Goal: Information Seeking & Learning: Learn about a topic

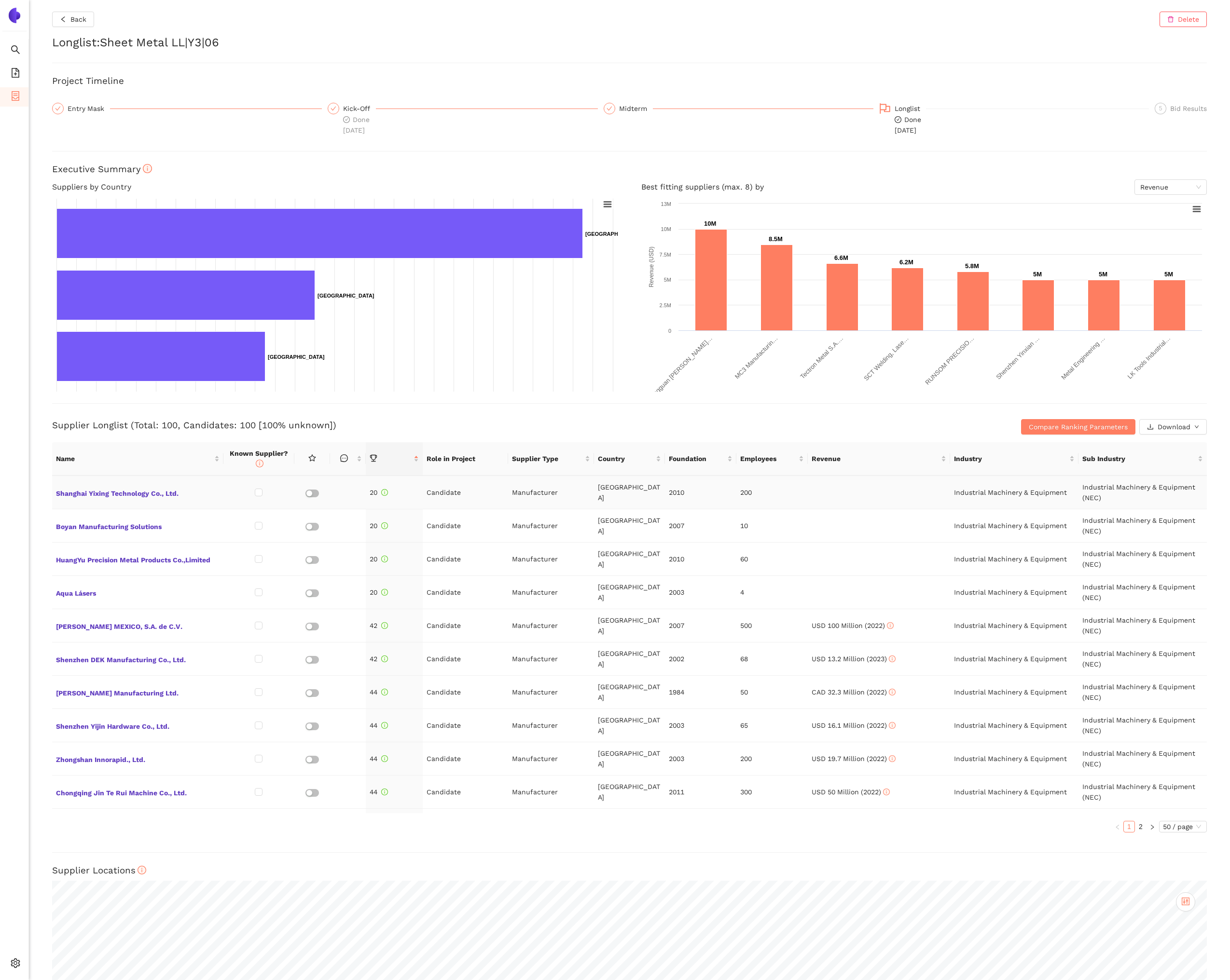
scroll to position [1241, 0]
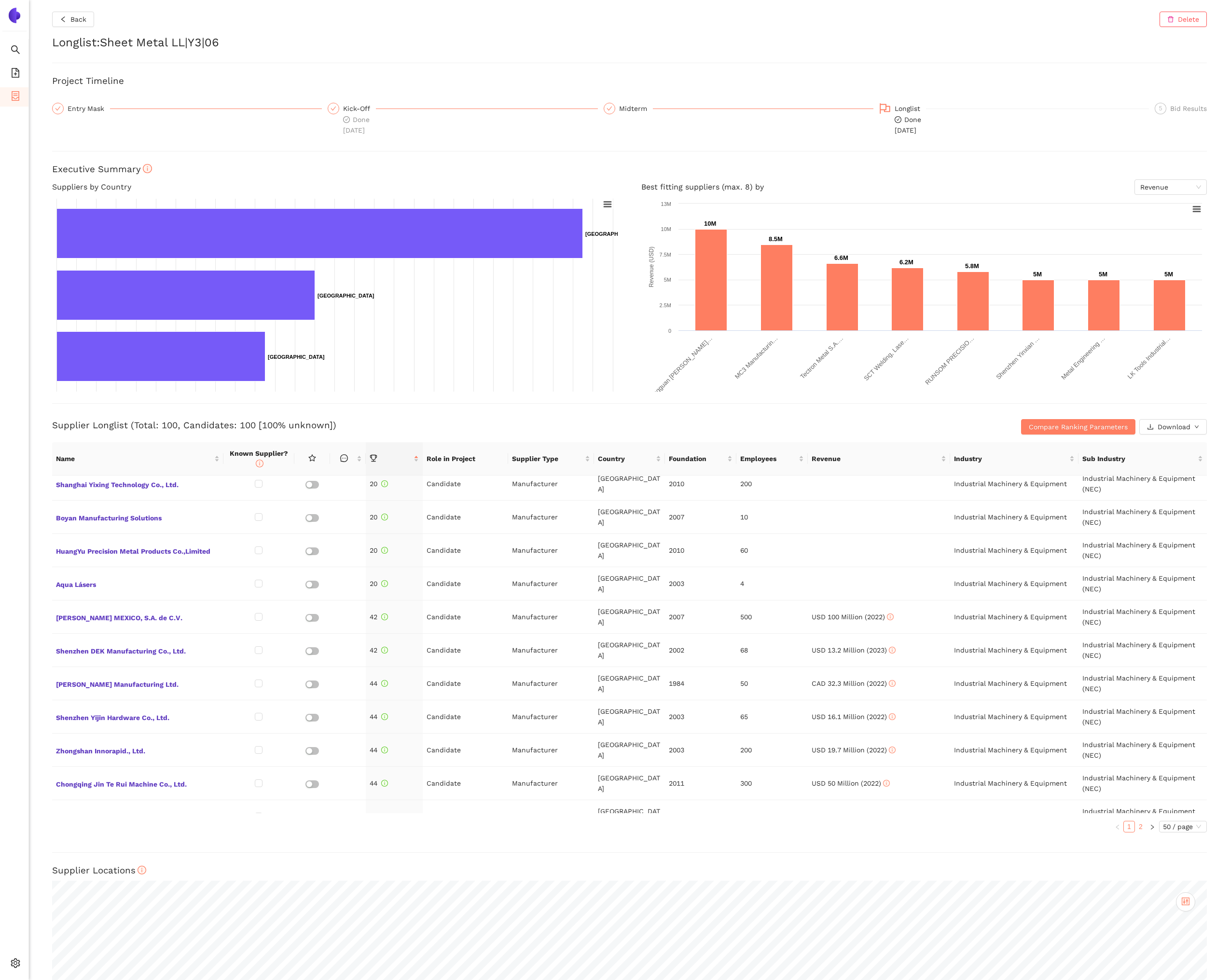
click at [1140, 830] on link "2" at bounding box center [1140, 826] width 11 height 11
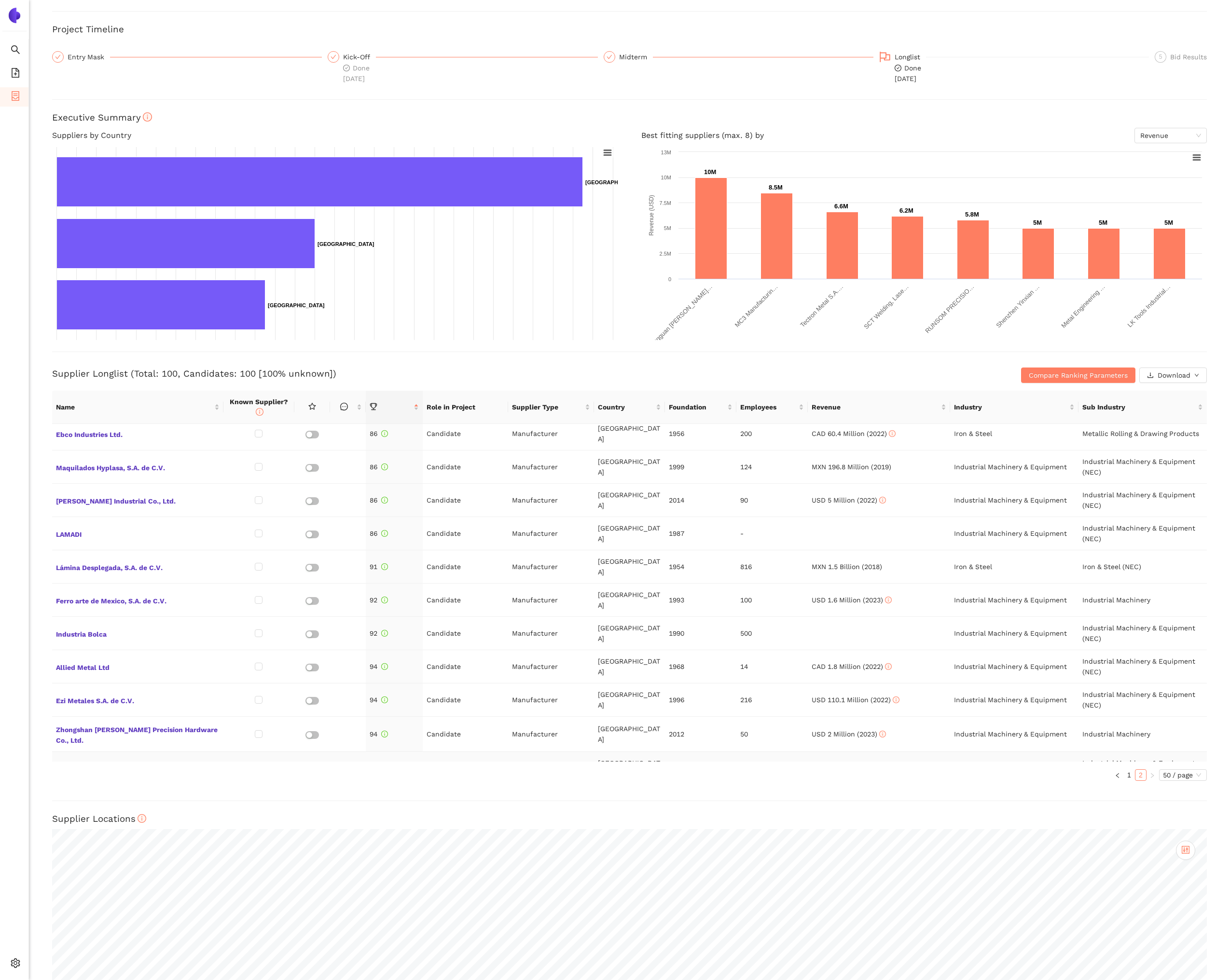
scroll to position [53, 0]
click at [23, 56] on li "Search" at bounding box center [14, 51] width 29 height 19
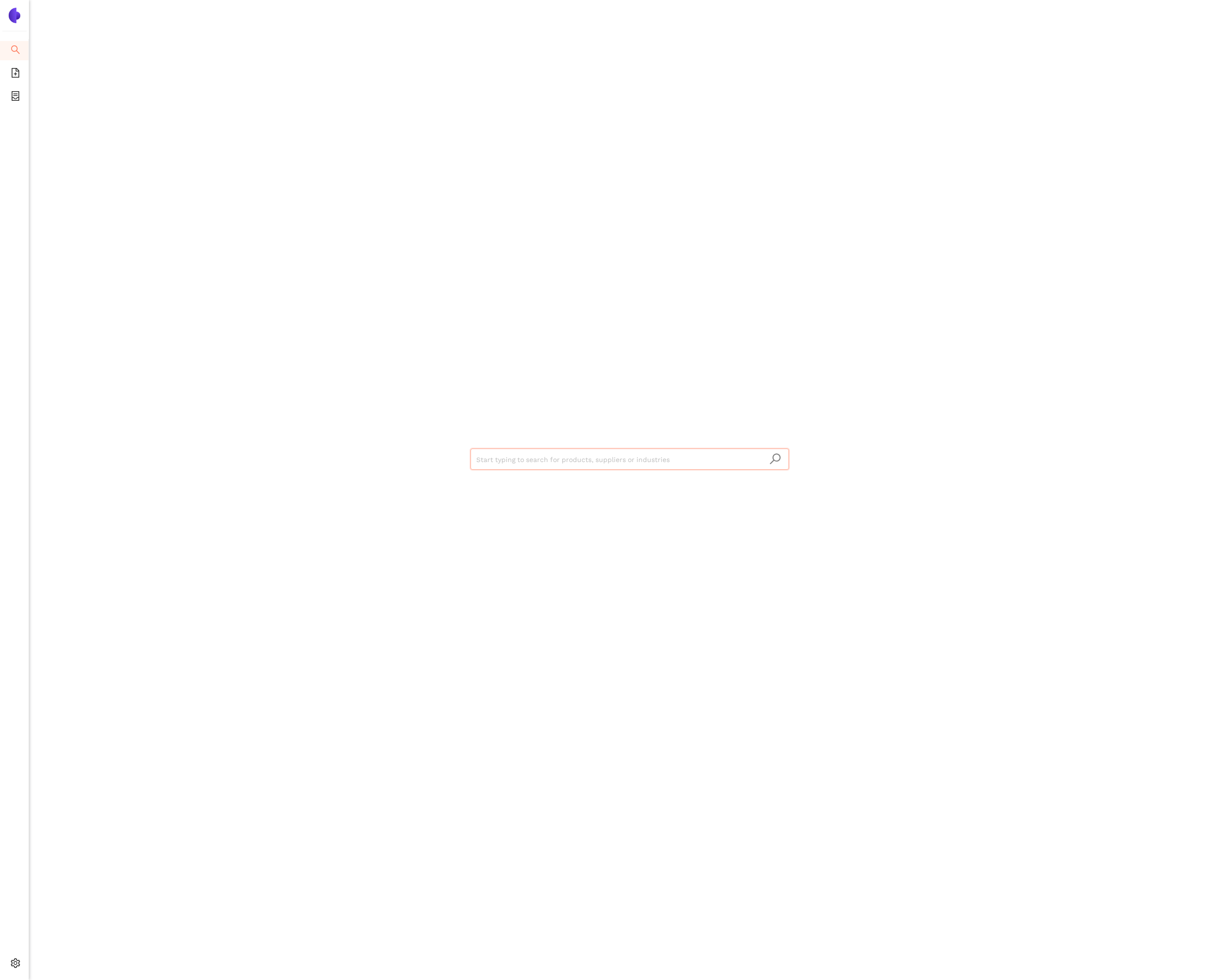
click at [515, 465] on input "search" at bounding box center [629, 460] width 307 height 21
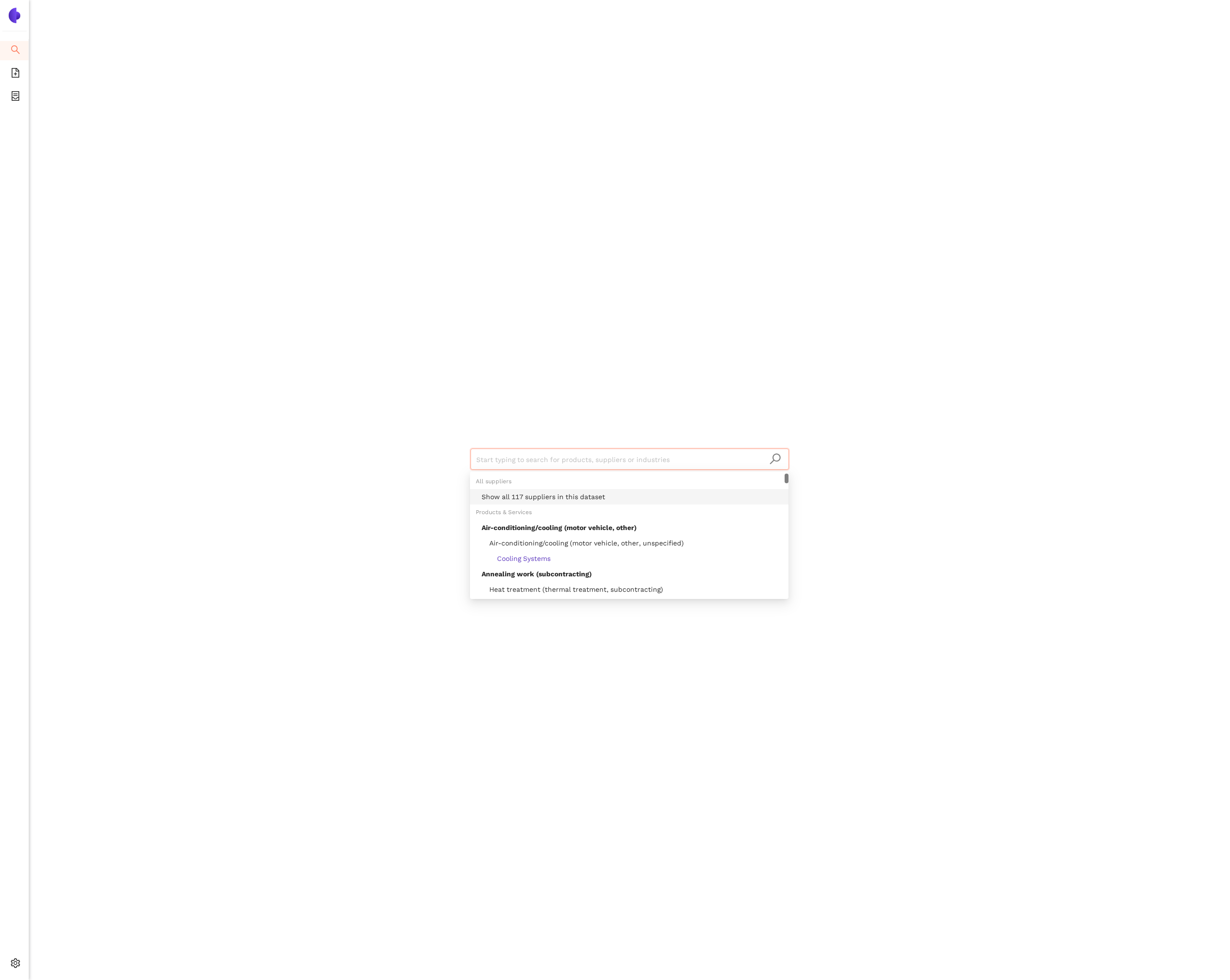
click at [524, 495] on div "Show all 117 suppliers in this dataset" at bounding box center [632, 497] width 301 height 11
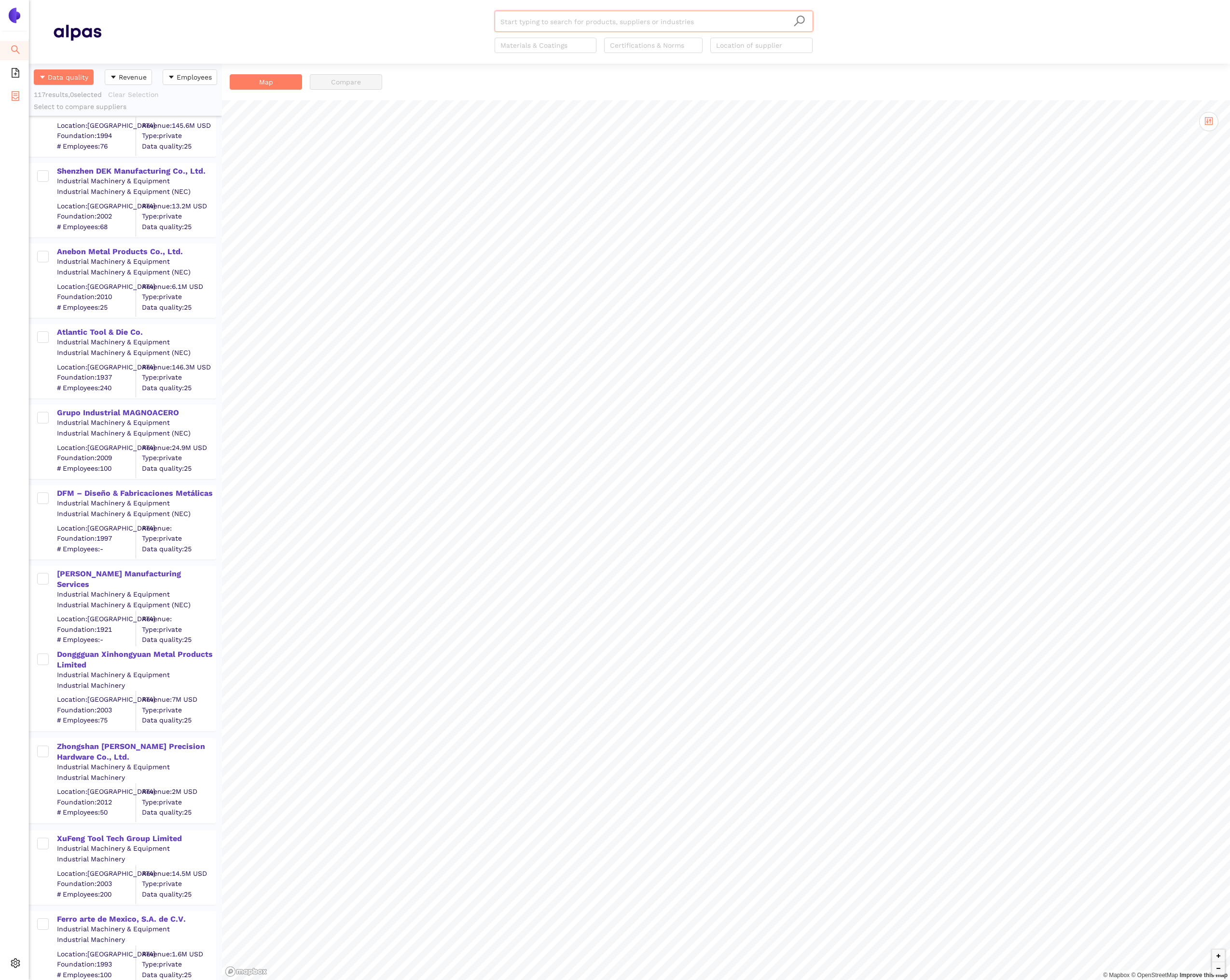
scroll to position [6773, 0]
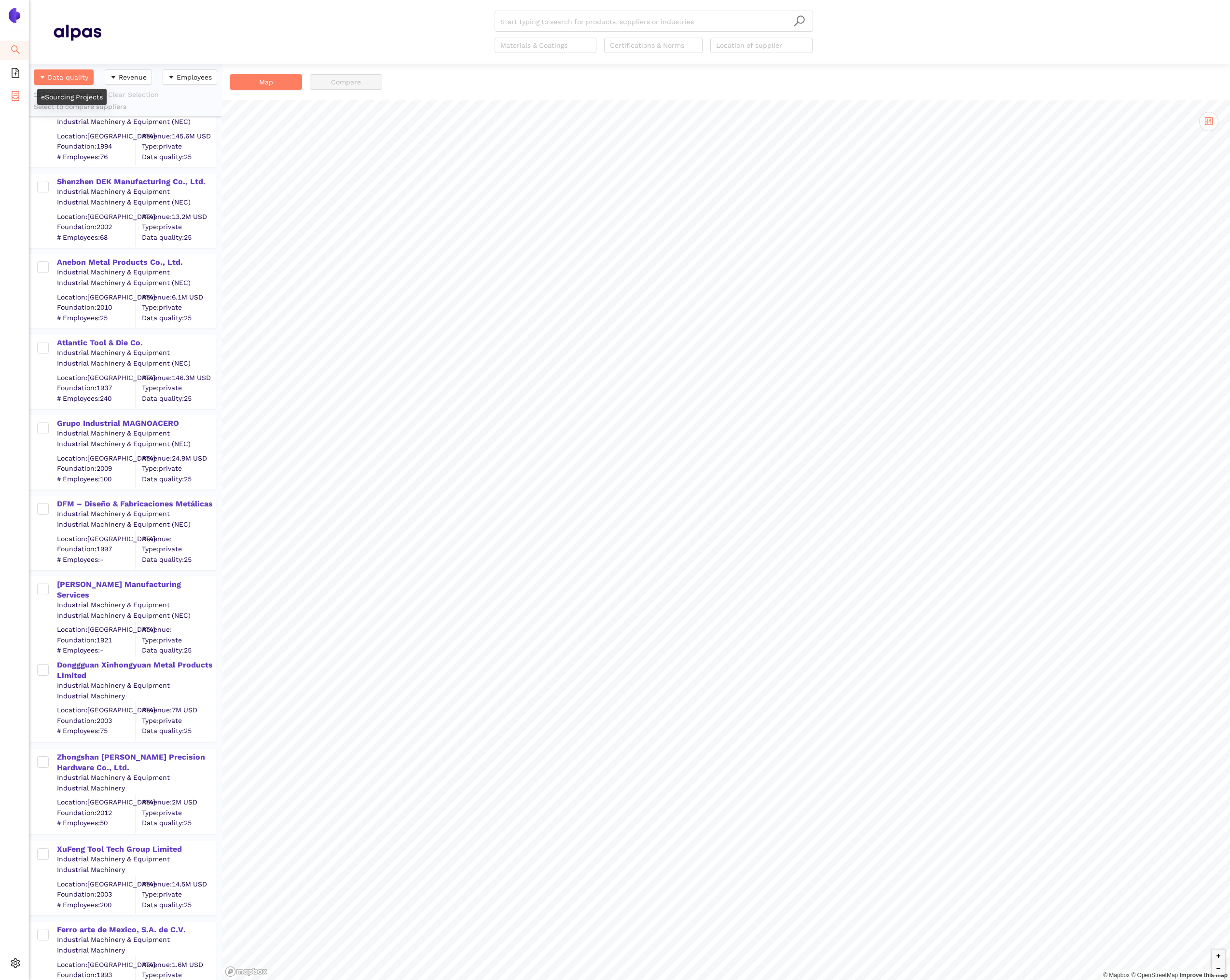
click at [9, 100] on li "eSourcing Projects" at bounding box center [14, 96] width 29 height 19
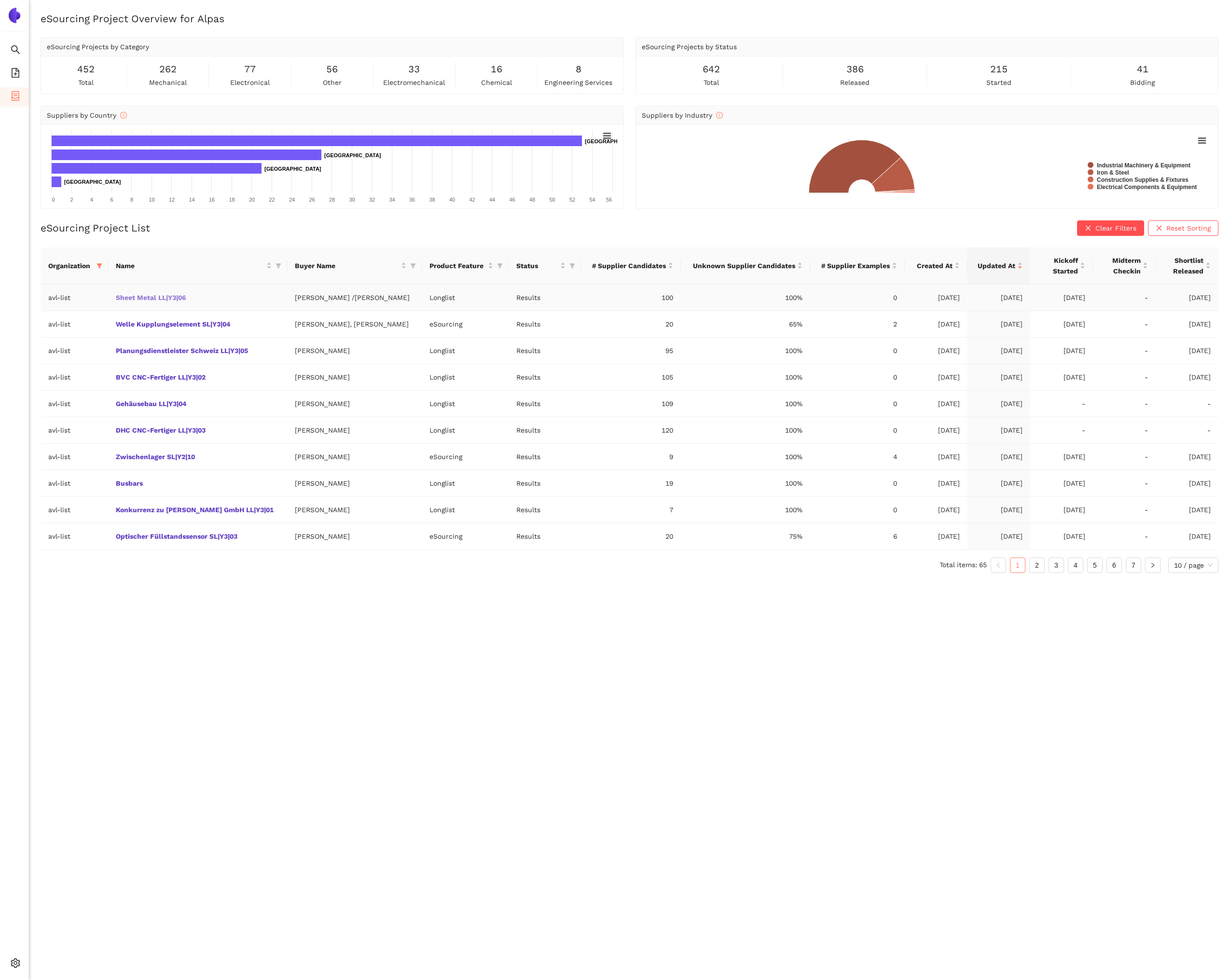
click at [0, 0] on link "Sheet Metal LL|Y3|06" at bounding box center [0, 0] width 0 height 0
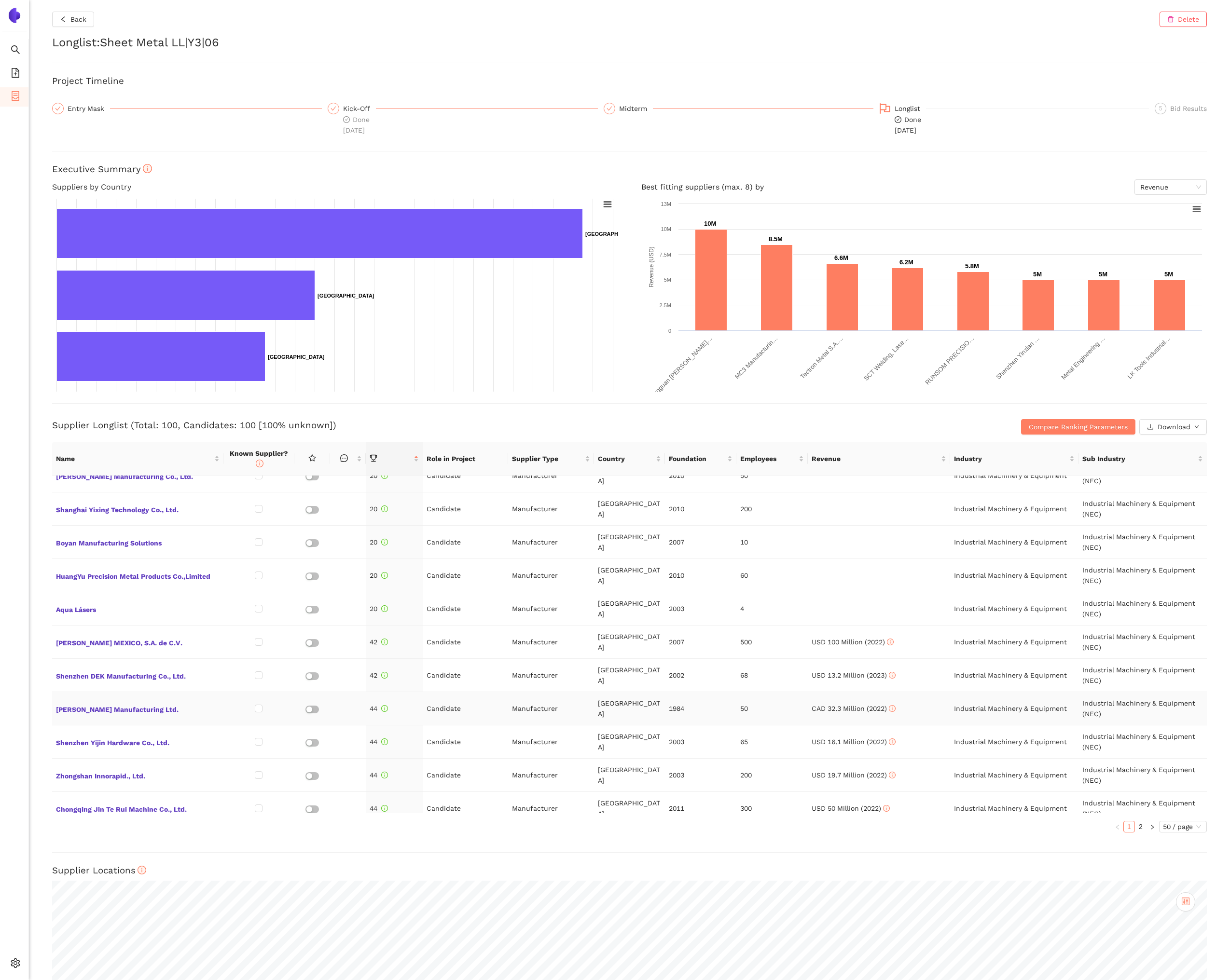
scroll to position [1241, 0]
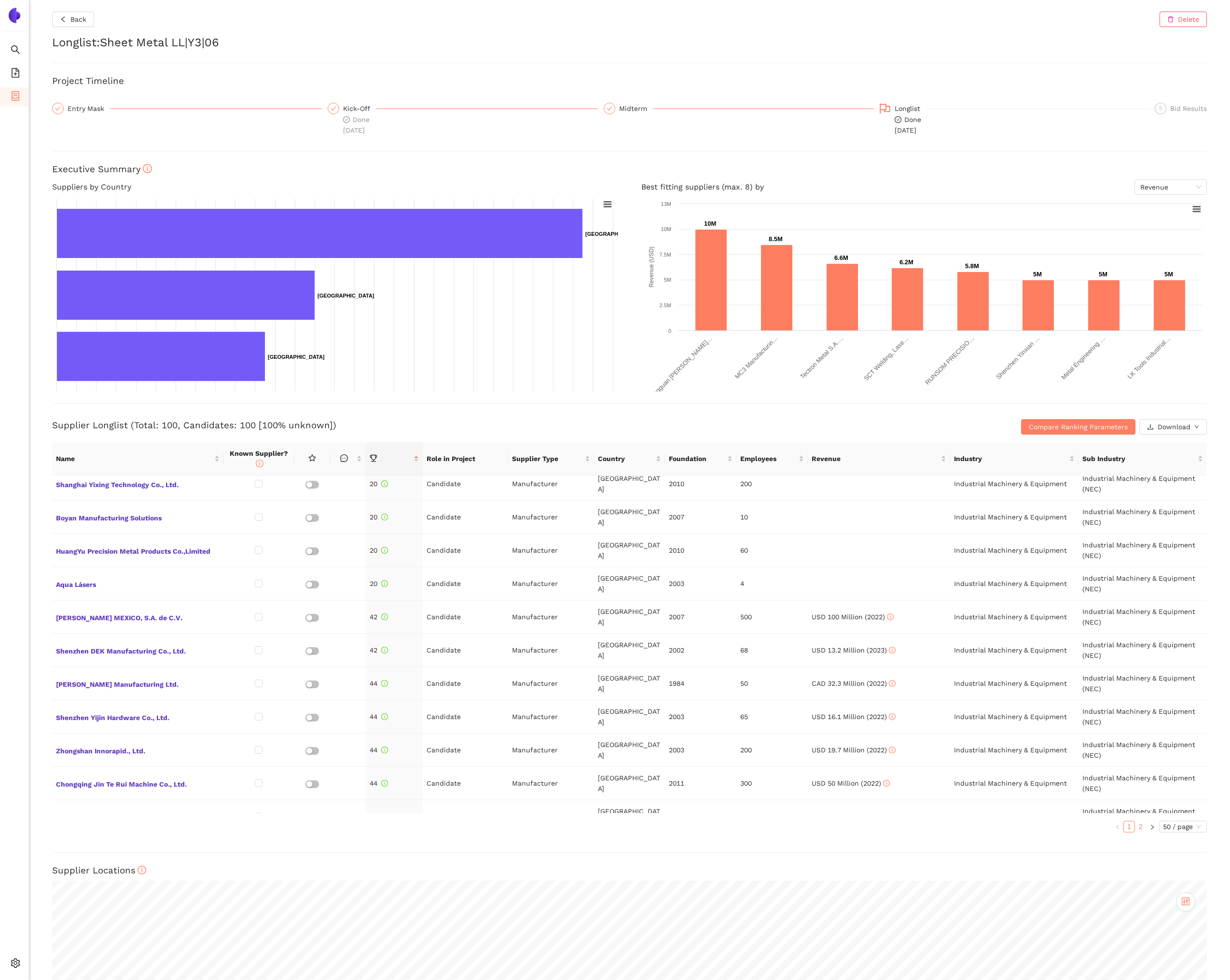
click at [1139, 824] on link "2" at bounding box center [1140, 826] width 11 height 11
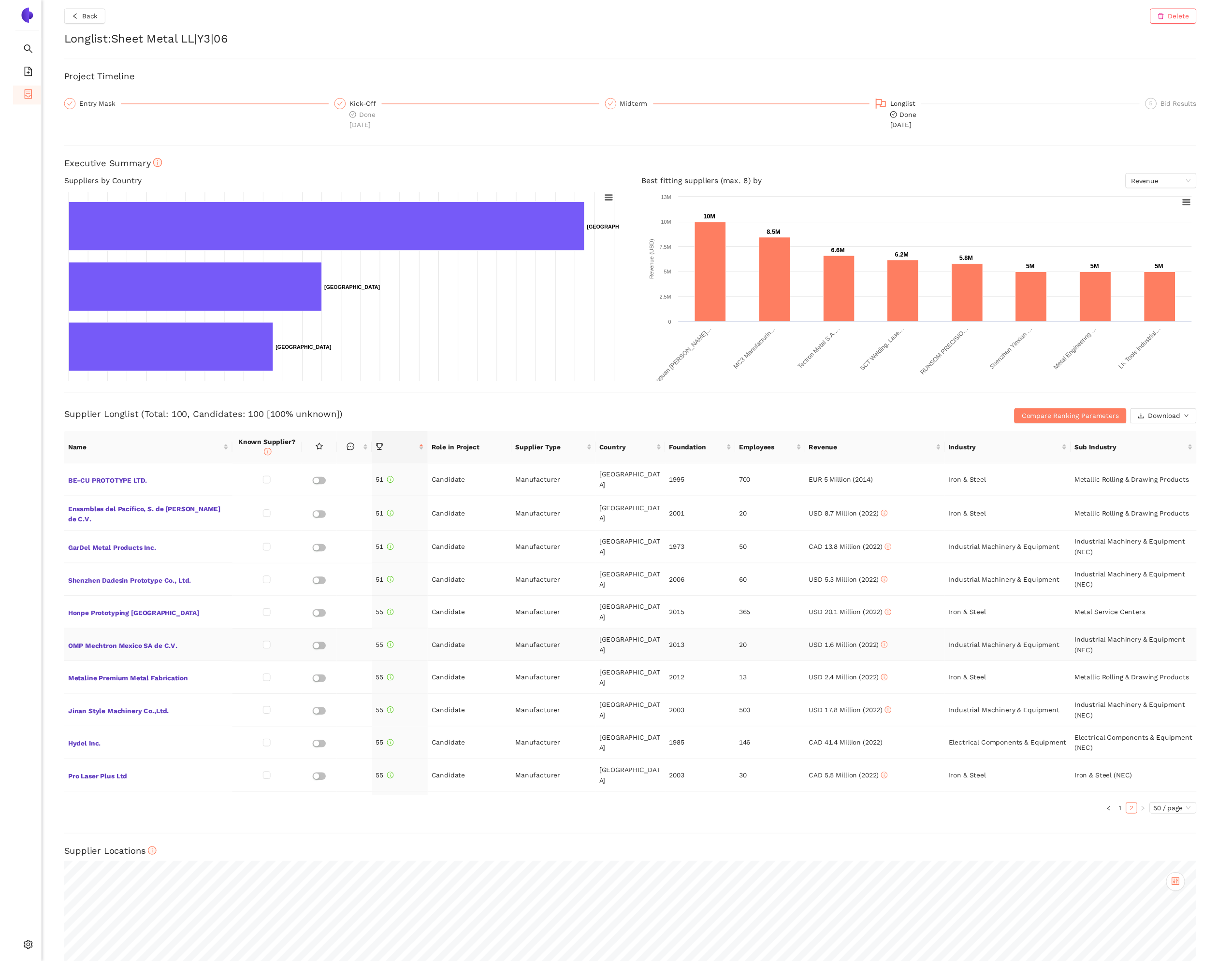
scroll to position [0, 0]
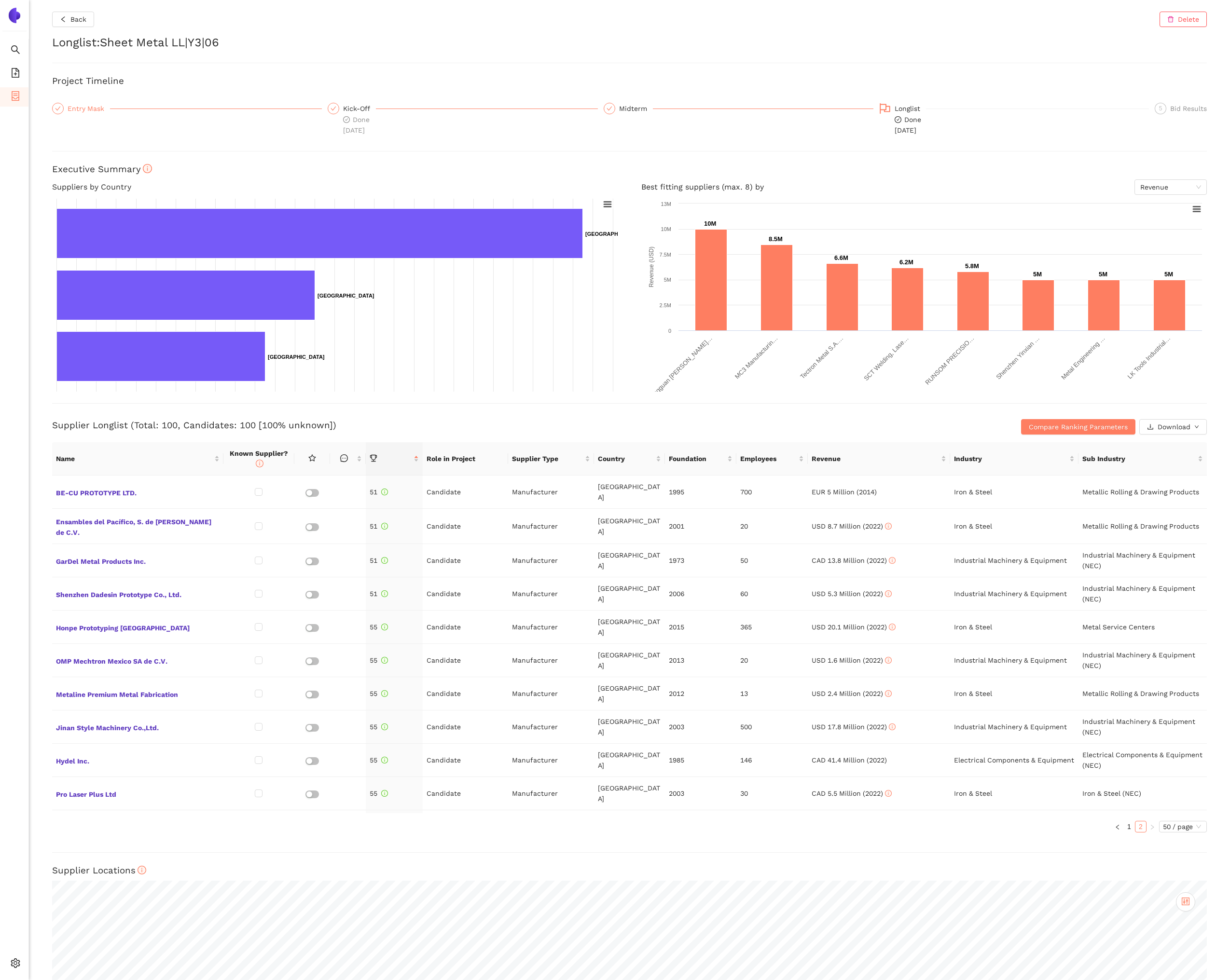
click at [83, 110] on div "Entry Mask" at bounding box center [89, 108] width 43 height 11
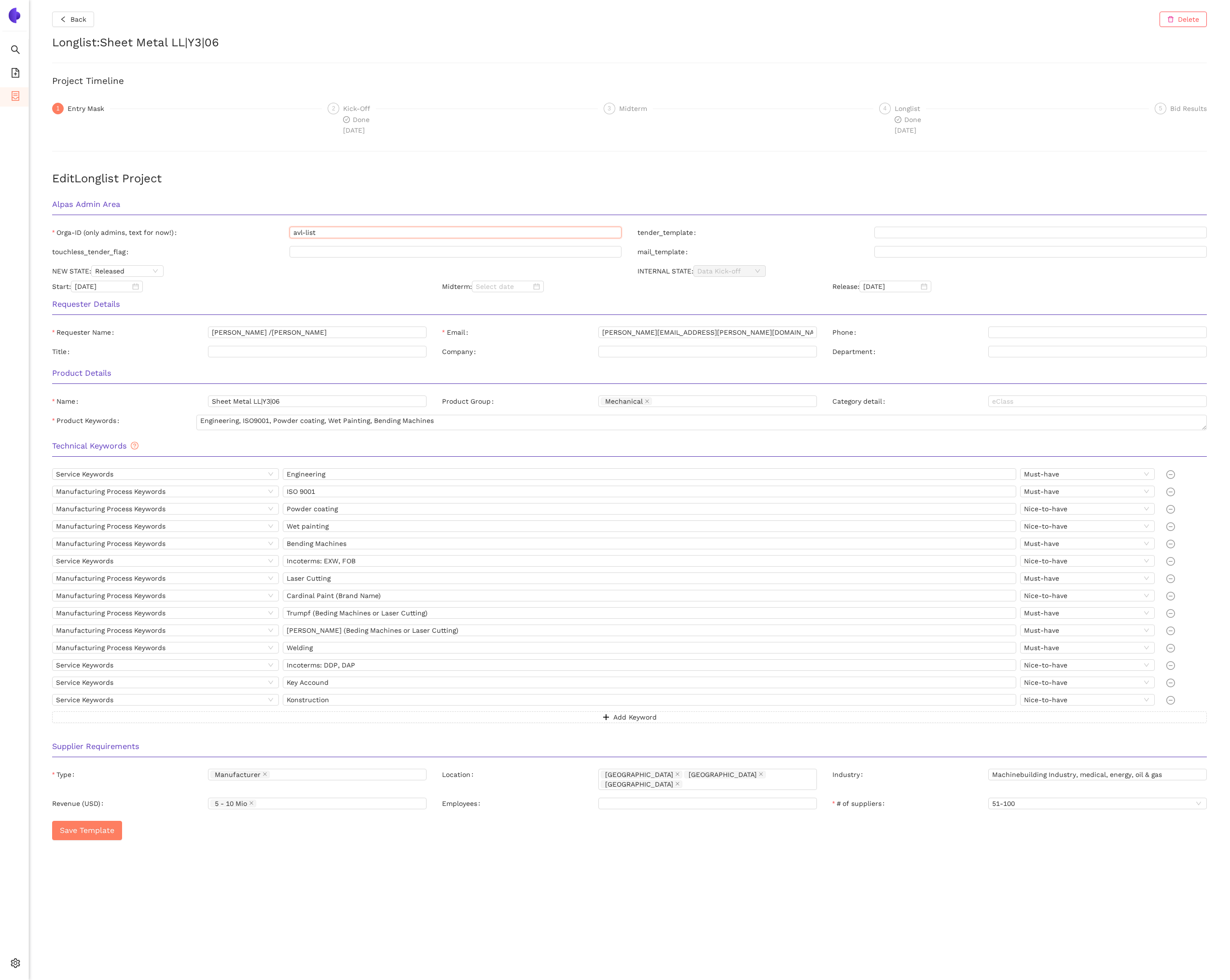
click at [355, 233] on input "avl-list" at bounding box center [455, 232] width 332 height 11
click at [66, 21] on icon "left" at bounding box center [63, 19] width 7 height 7
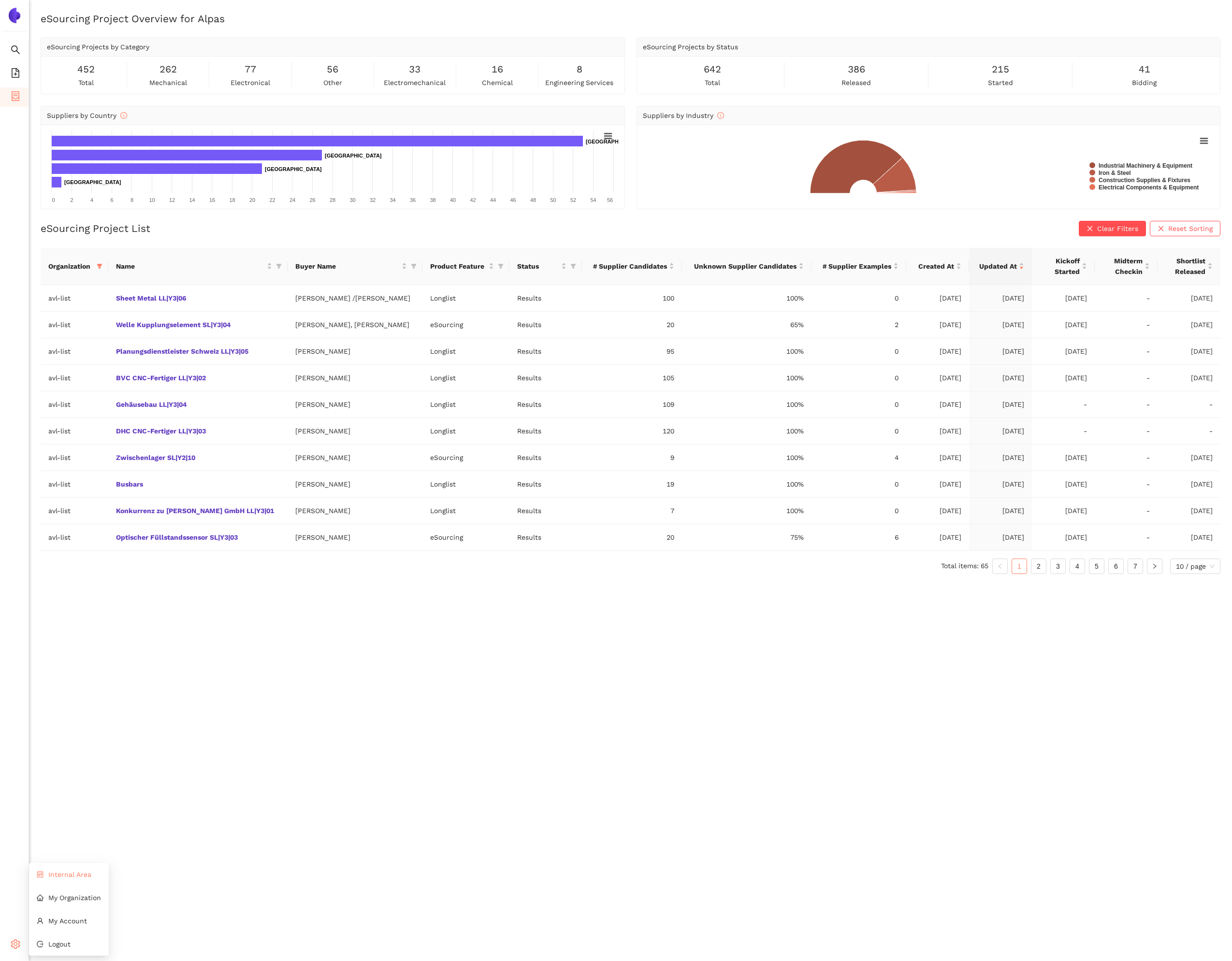
click at [55, 879] on li "Internal Area" at bounding box center [69, 874] width 80 height 19
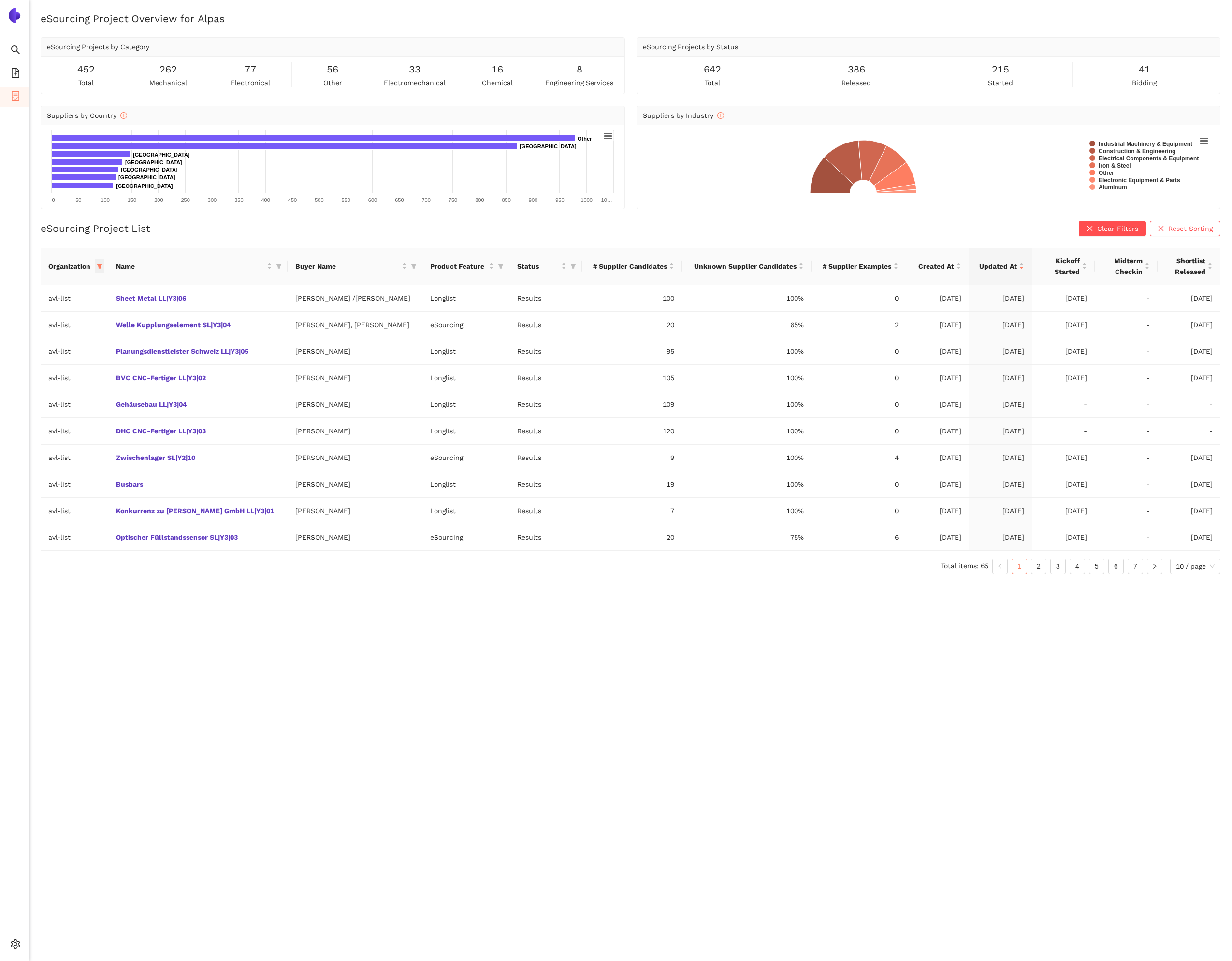
click at [102, 266] on icon "filter" at bounding box center [99, 266] width 5 height 5
drag, startPoint x: 385, startPoint y: 678, endPoint x: 264, endPoint y: 484, distance: 228.6
click at [385, 678] on div "eSourcing Project Overview for Alpas eSourcing Projects by Category 452 total 2…" at bounding box center [630, 492] width 1203 height 961
click at [0, 0] on link "Welle Kupplungselement SL|Y3|04" at bounding box center [0, 0] width 0 height 0
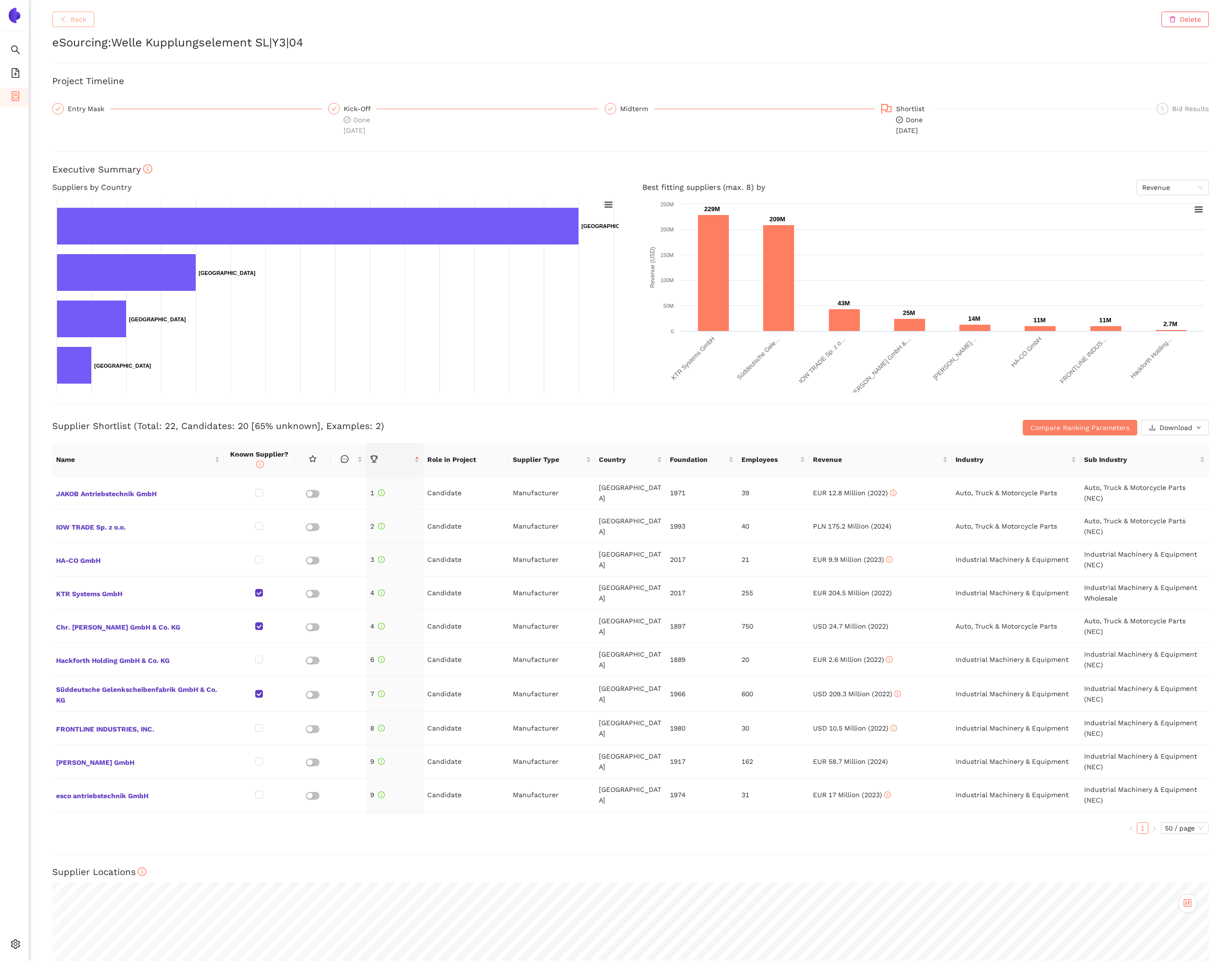
click at [80, 25] on button "Back" at bounding box center [73, 19] width 42 height 15
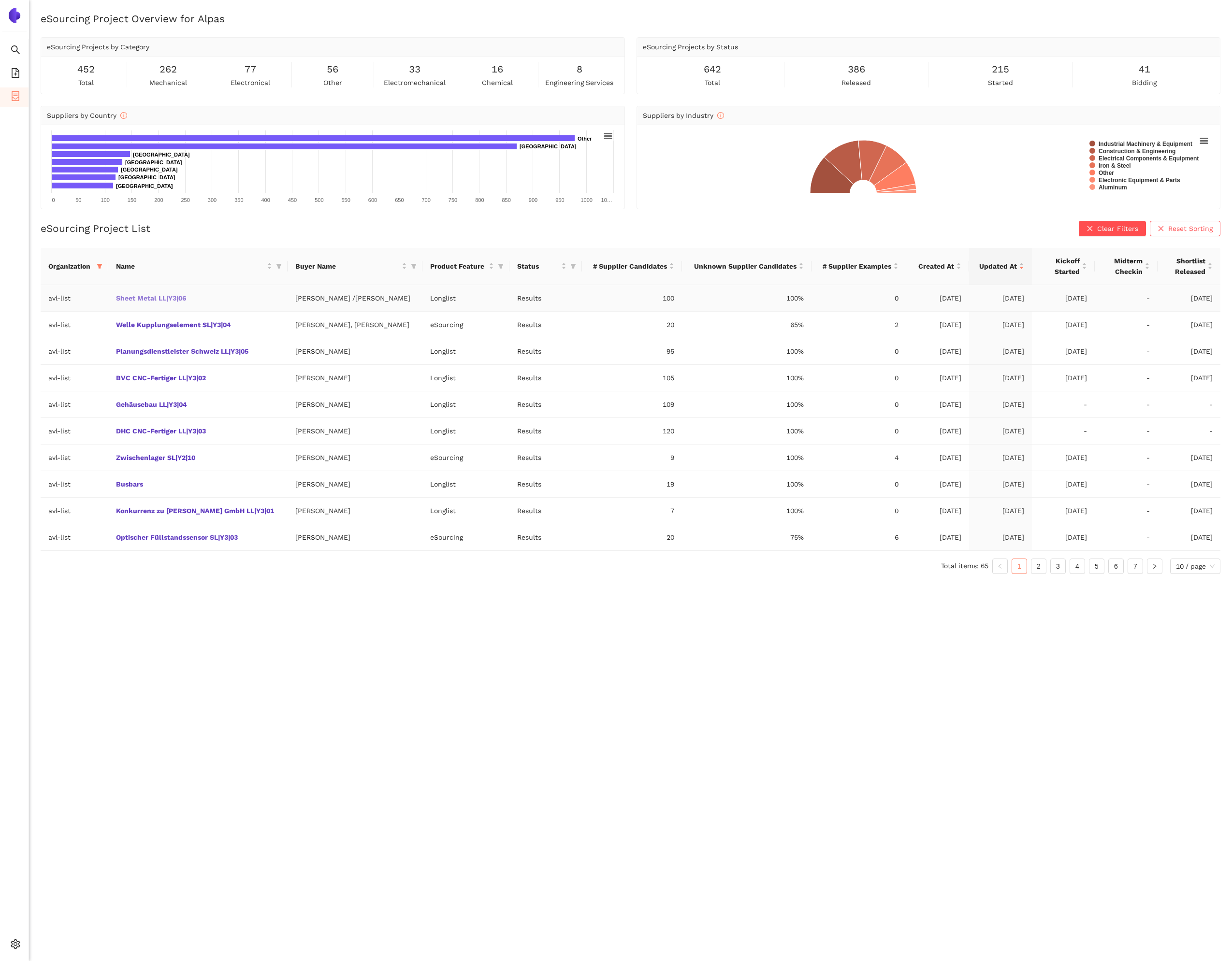
click at [0, 0] on link "Sheet Metal LL|Y3|06" at bounding box center [0, 0] width 0 height 0
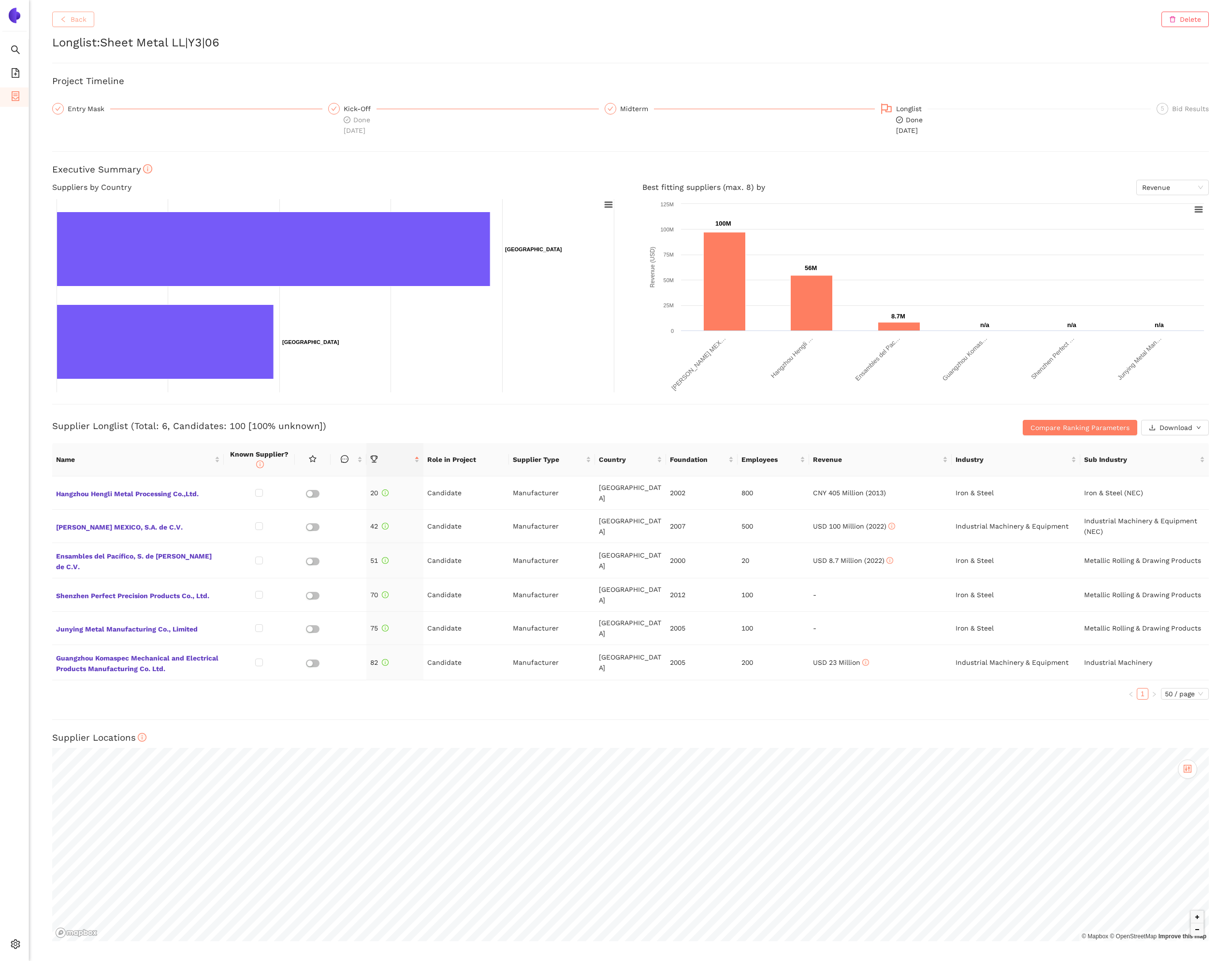
click at [88, 21] on button "Back" at bounding box center [73, 19] width 42 height 15
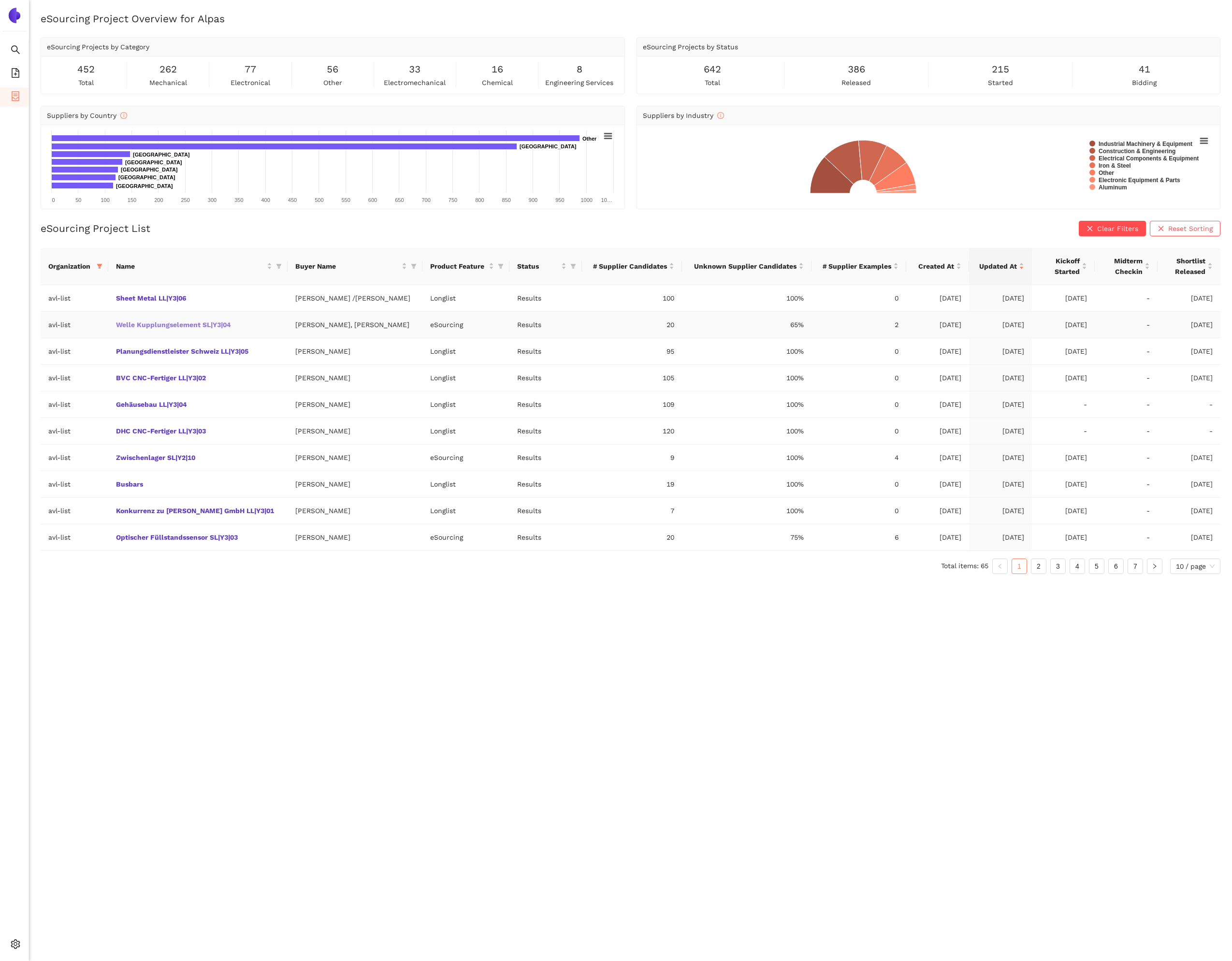
click at [0, 0] on link "Welle Kupplungselement SL|Y3|04" at bounding box center [0, 0] width 0 height 0
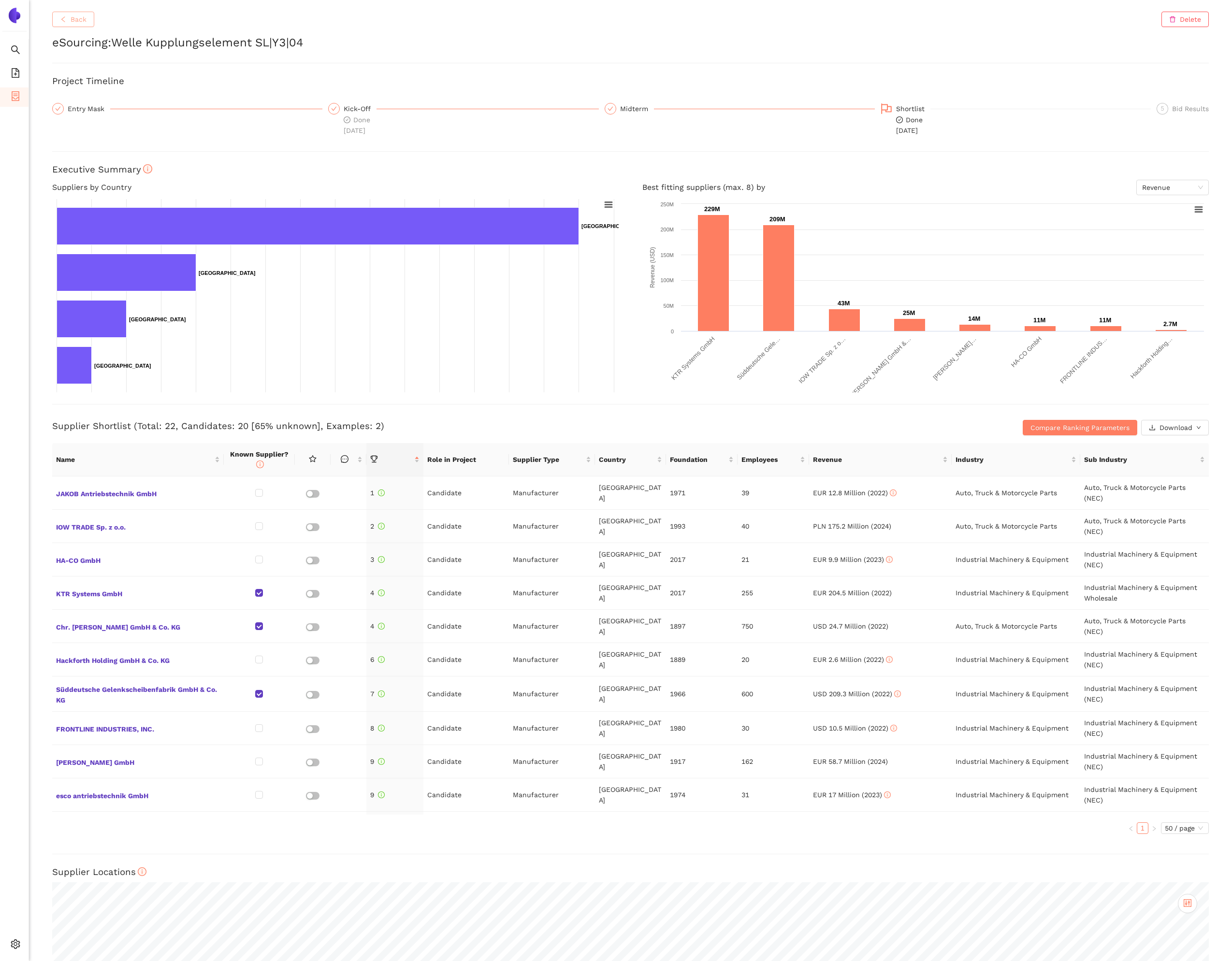
click at [77, 19] on span "Back" at bounding box center [79, 19] width 16 height 11
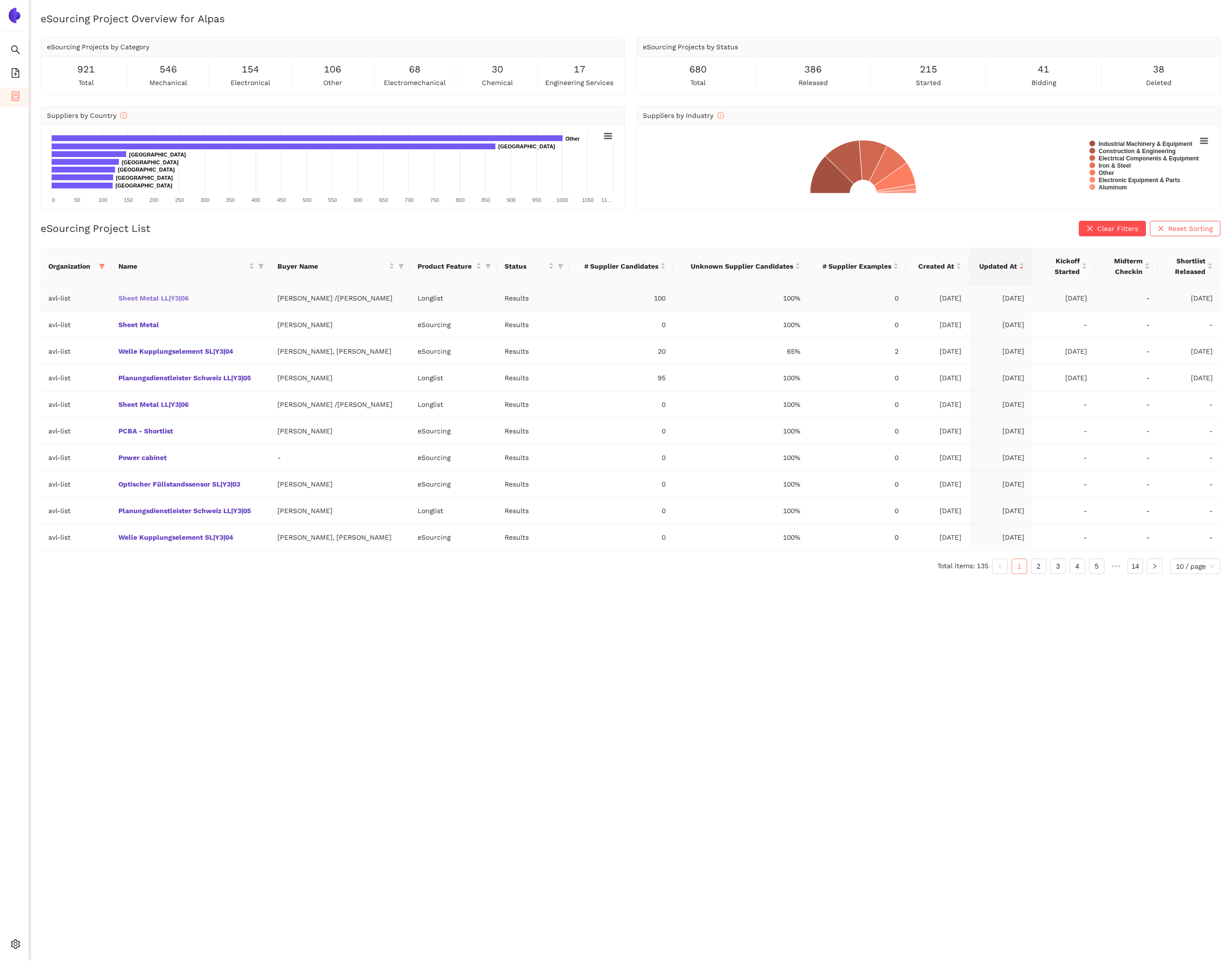
click at [0, 0] on link "Sheet Metal LL|Y3|06" at bounding box center [0, 0] width 0 height 0
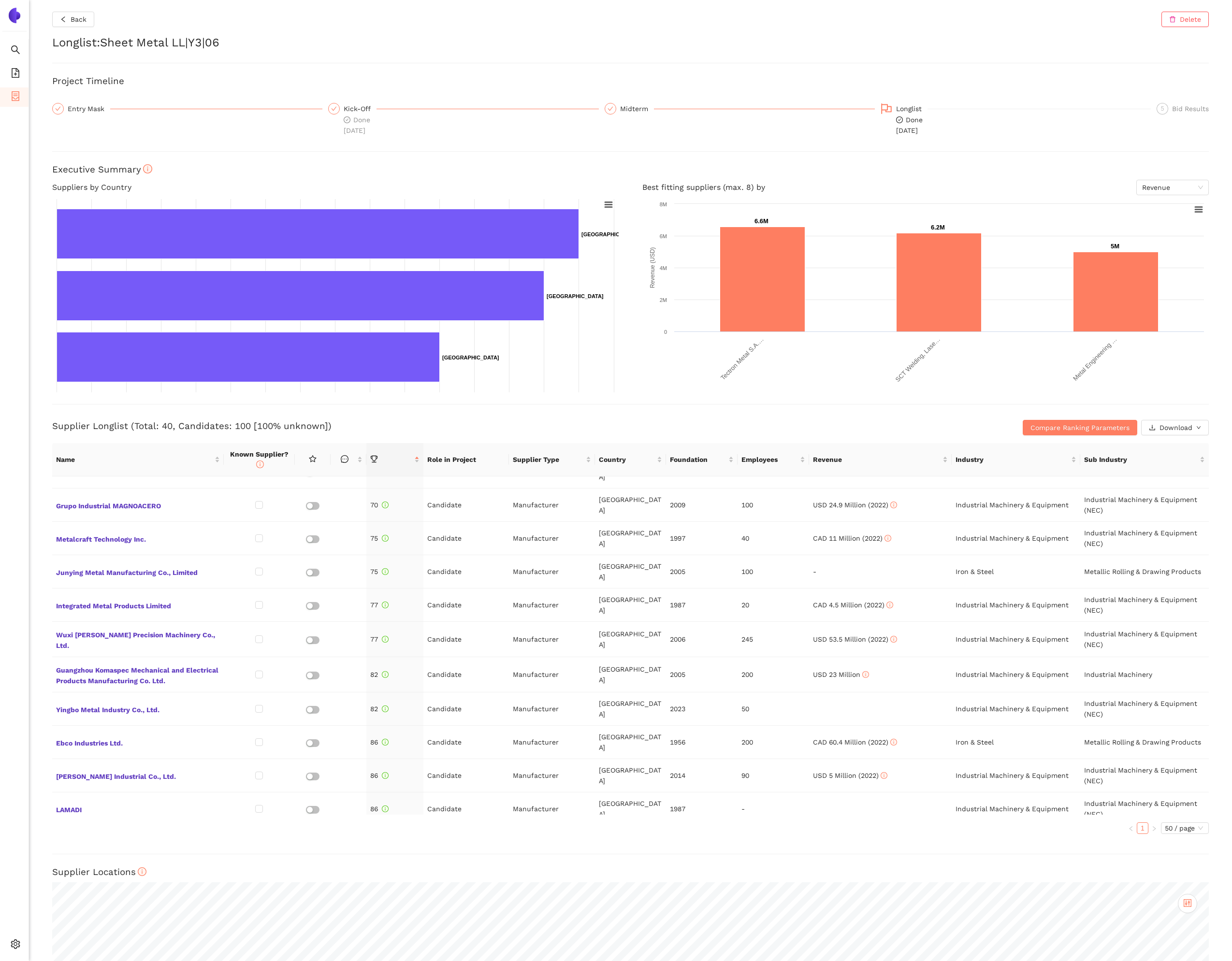
scroll to position [838, 0]
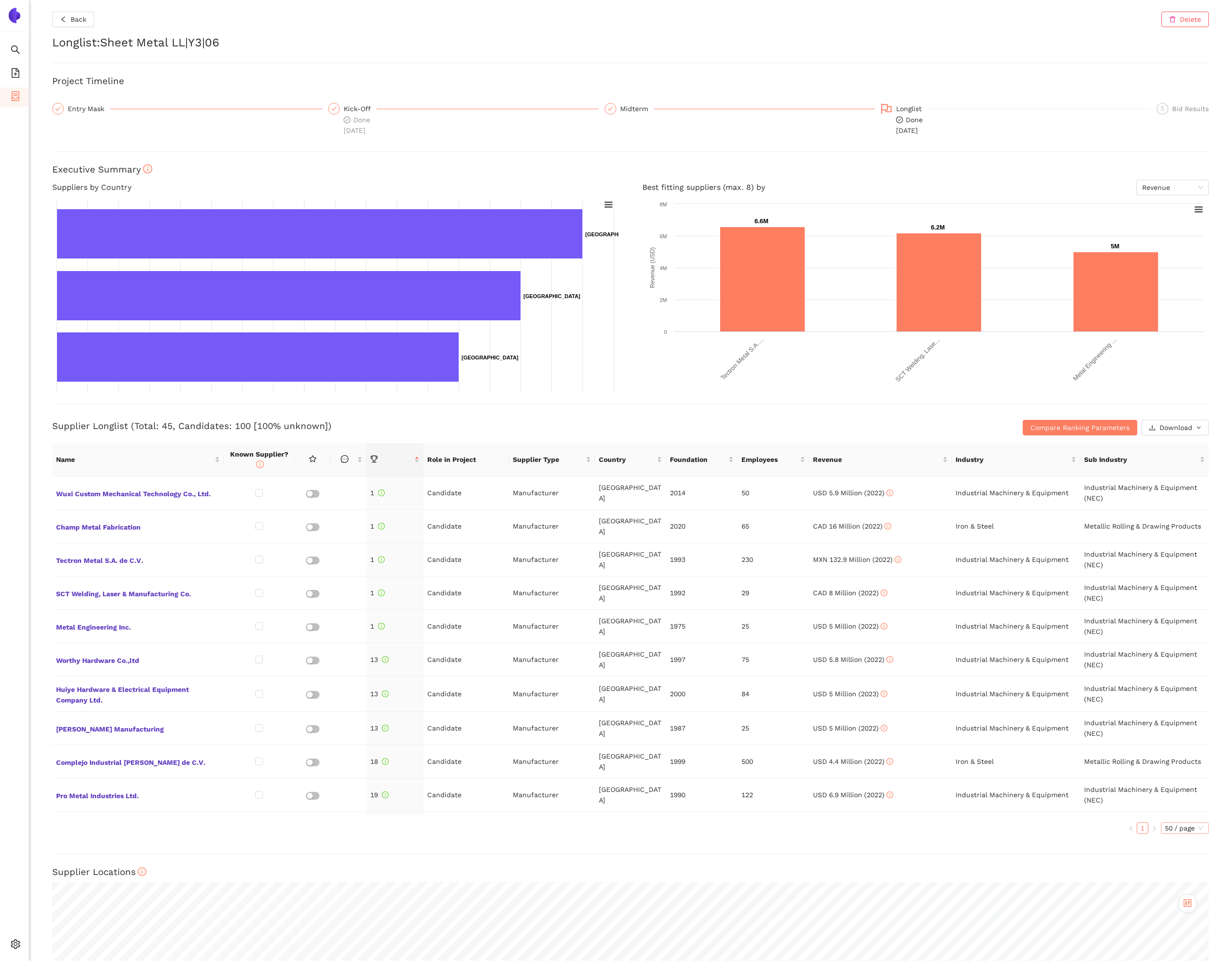
click at [1171, 833] on span "50 / page" at bounding box center [1185, 828] width 40 height 11
click at [1083, 847] on div "Back Delete Longlist : Sheet Metal LL|Y3|06 Project Timeline Entry Mask Kick-Of…" at bounding box center [630, 480] width 1203 height 961
click at [19, 100] on icon "container" at bounding box center [15, 96] width 8 height 9
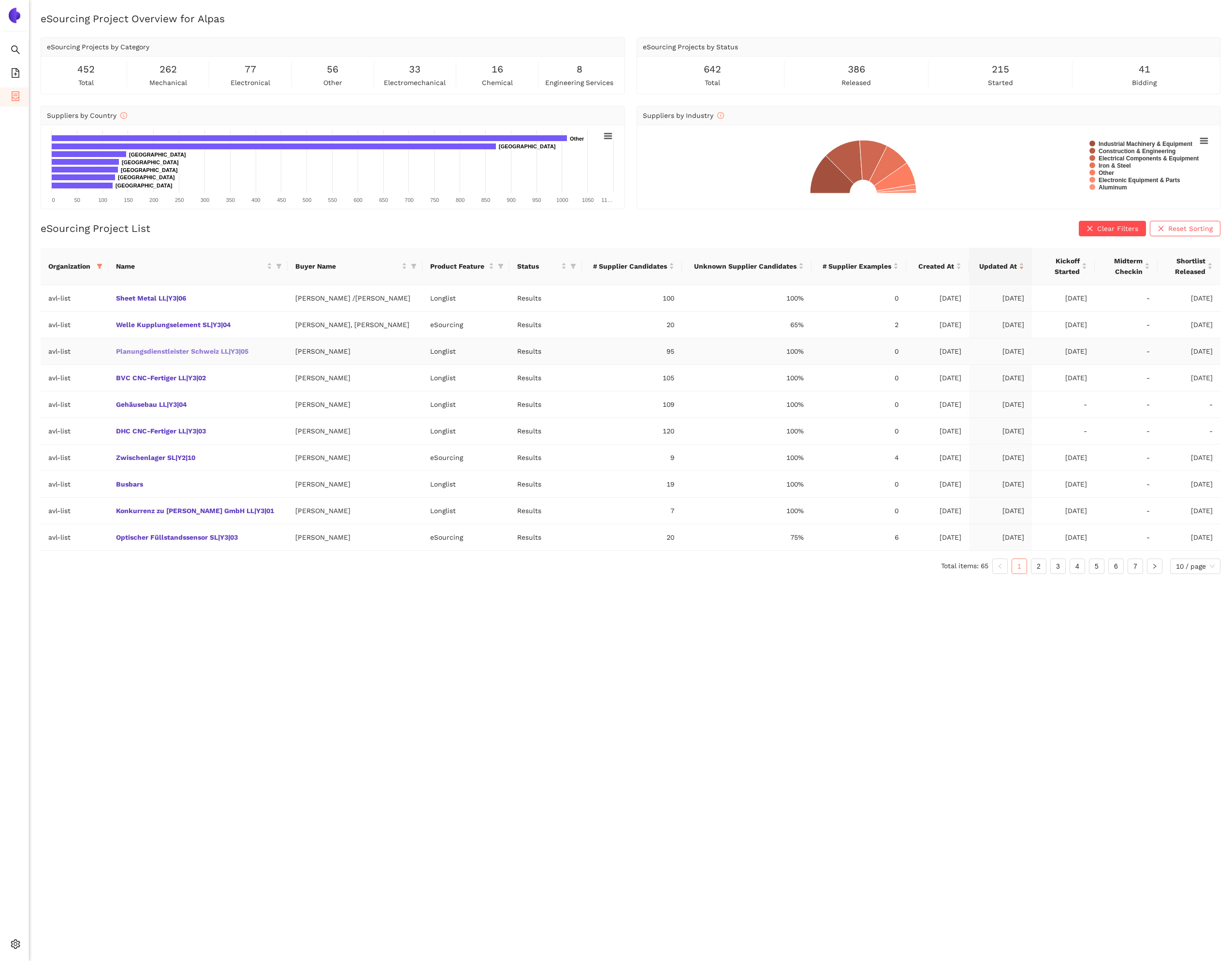
click at [0, 0] on link "Planungsdienstleister Schweiz LL|Y3|05" at bounding box center [0, 0] width 0 height 0
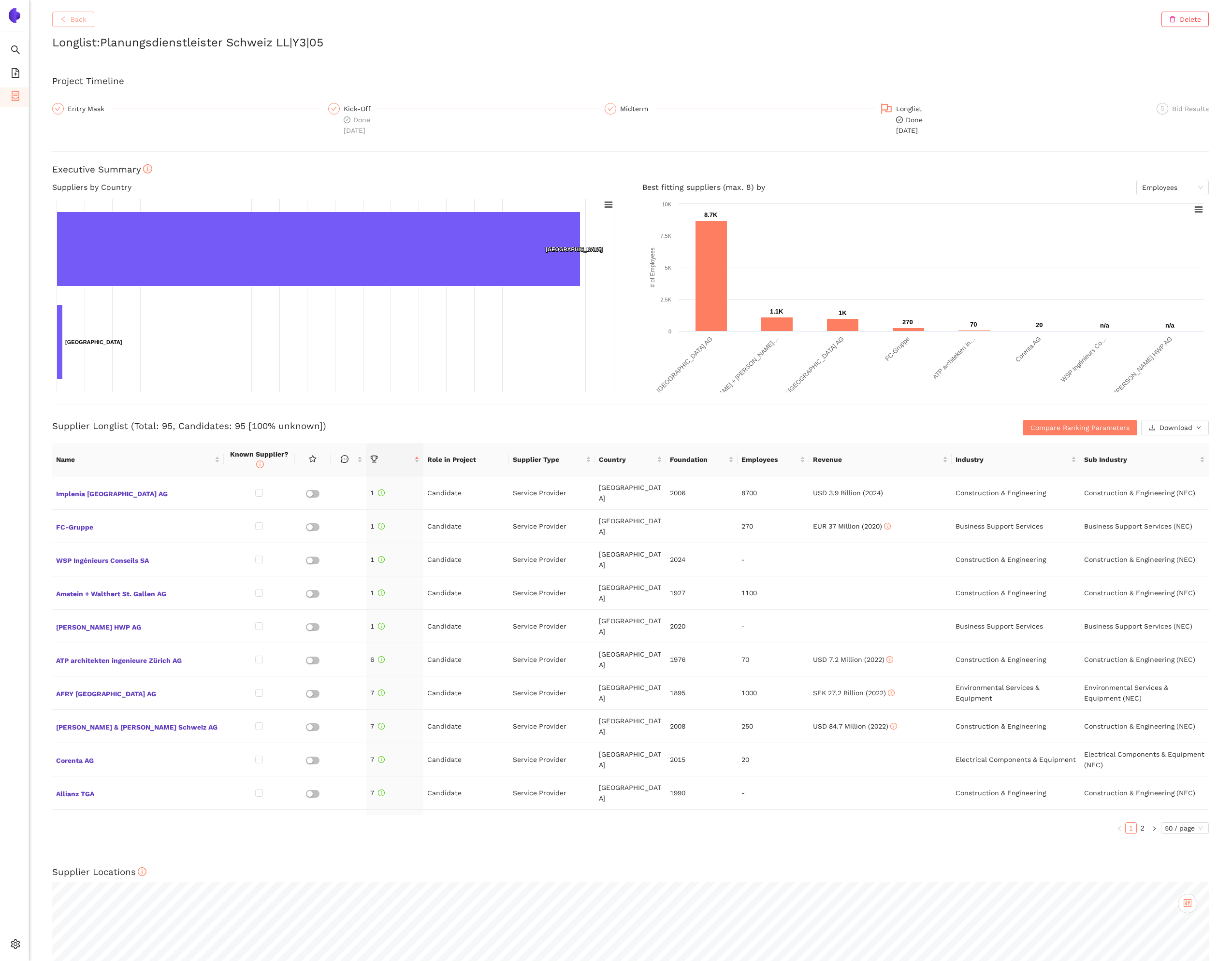
click at [78, 21] on span "Back" at bounding box center [79, 19] width 16 height 11
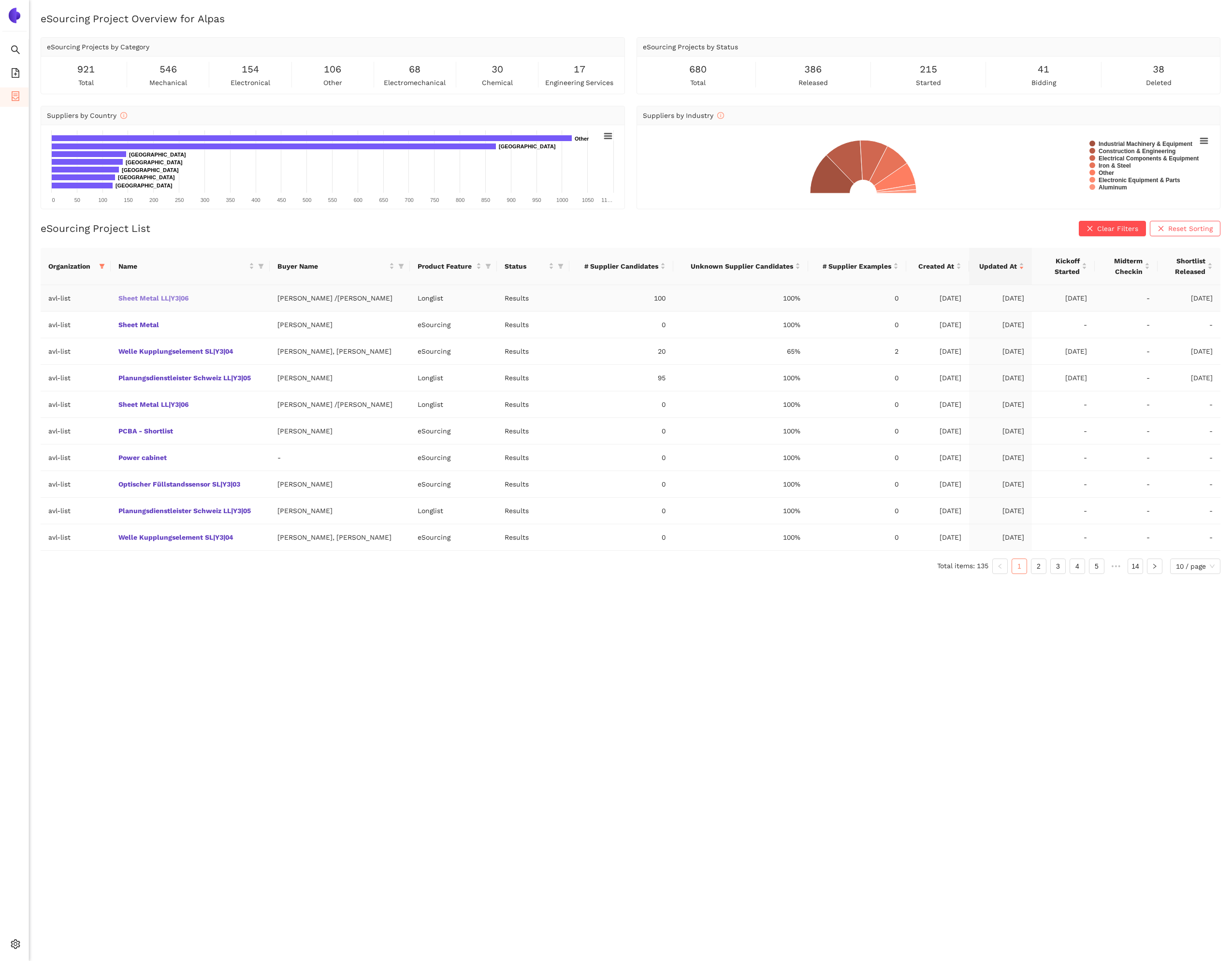
click at [0, 0] on link "Sheet Metal LL|Y3|06" at bounding box center [0, 0] width 0 height 0
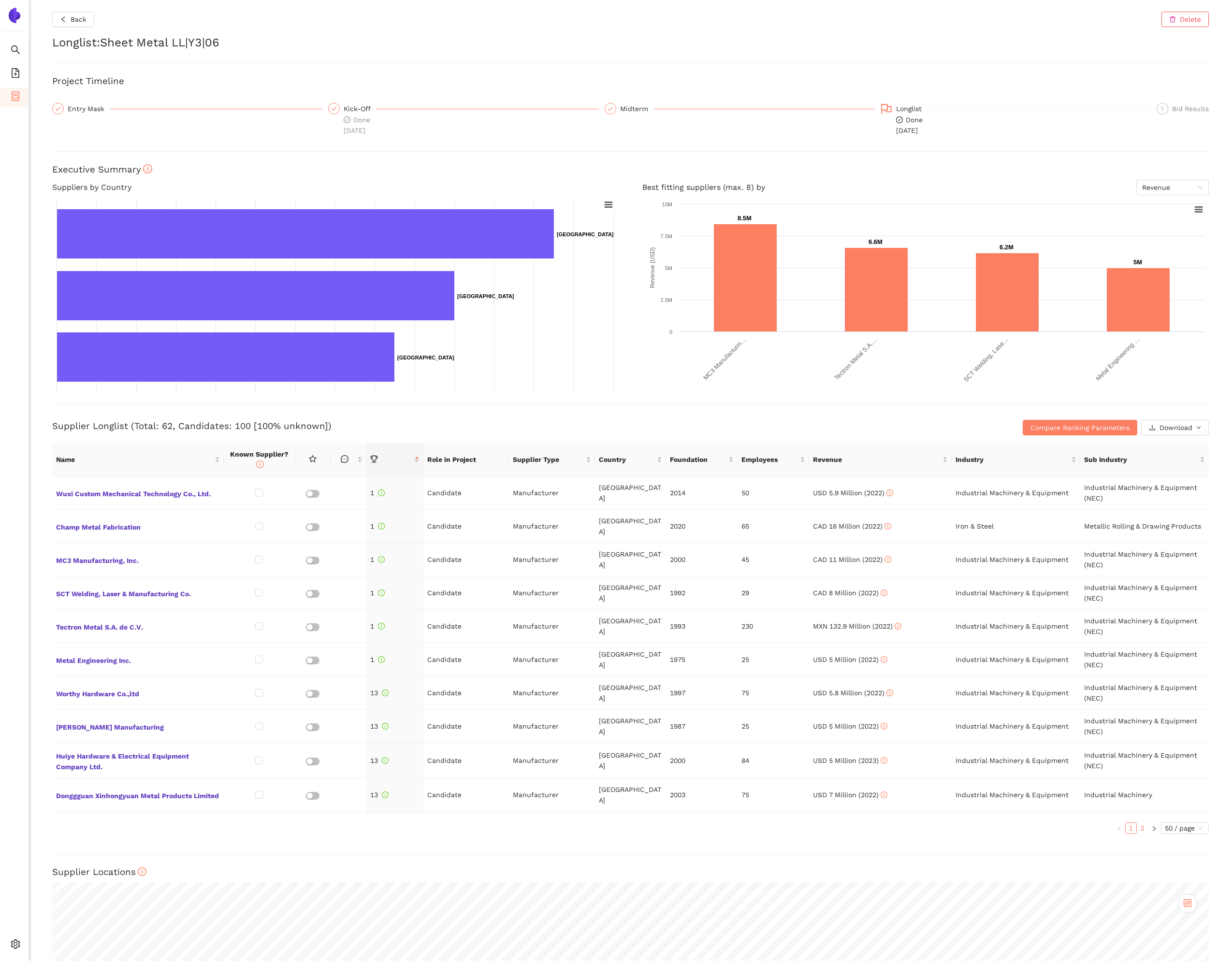
click at [1138, 828] on link "2" at bounding box center [1142, 828] width 11 height 11
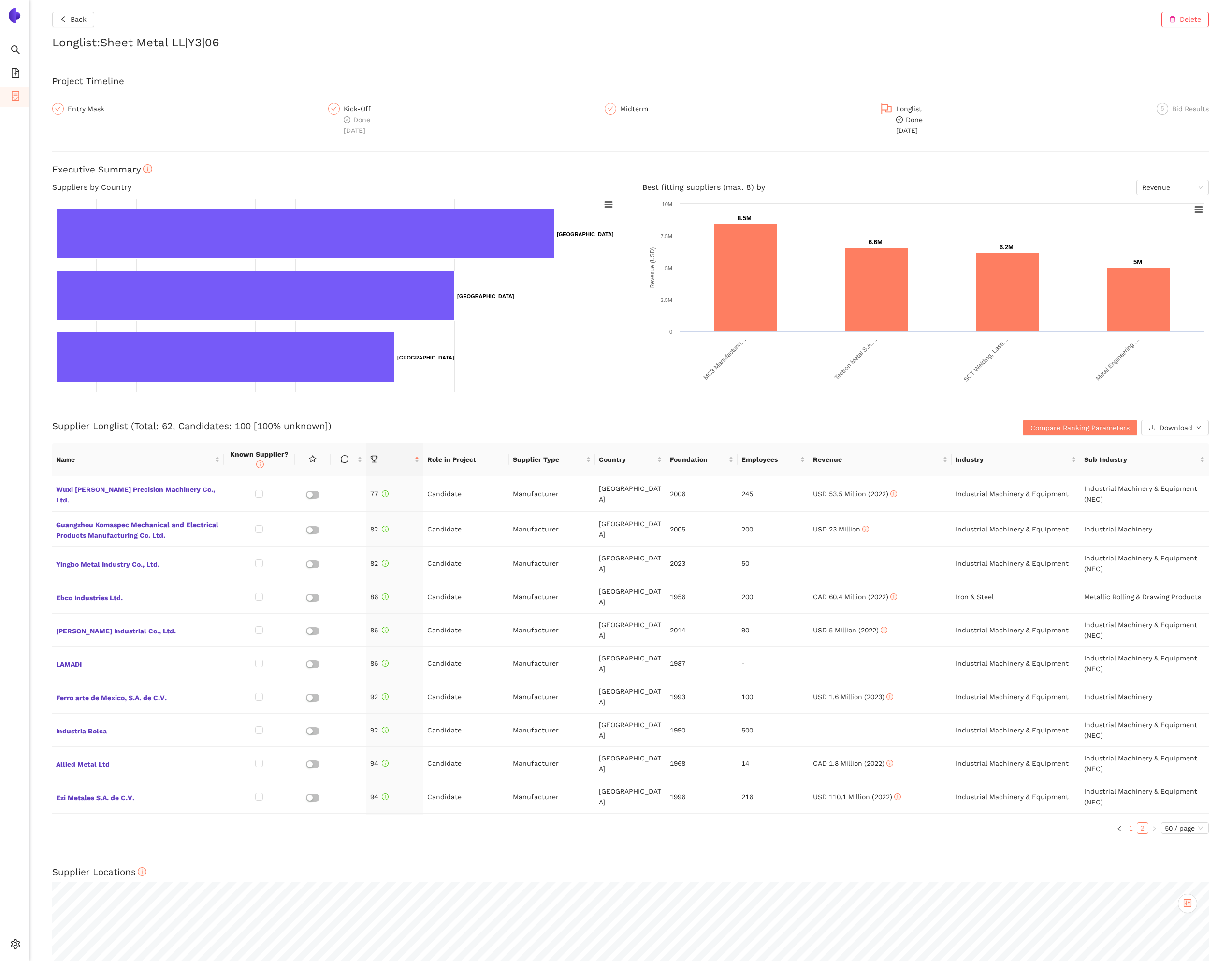
click at [1132, 832] on link "1" at bounding box center [1131, 828] width 11 height 11
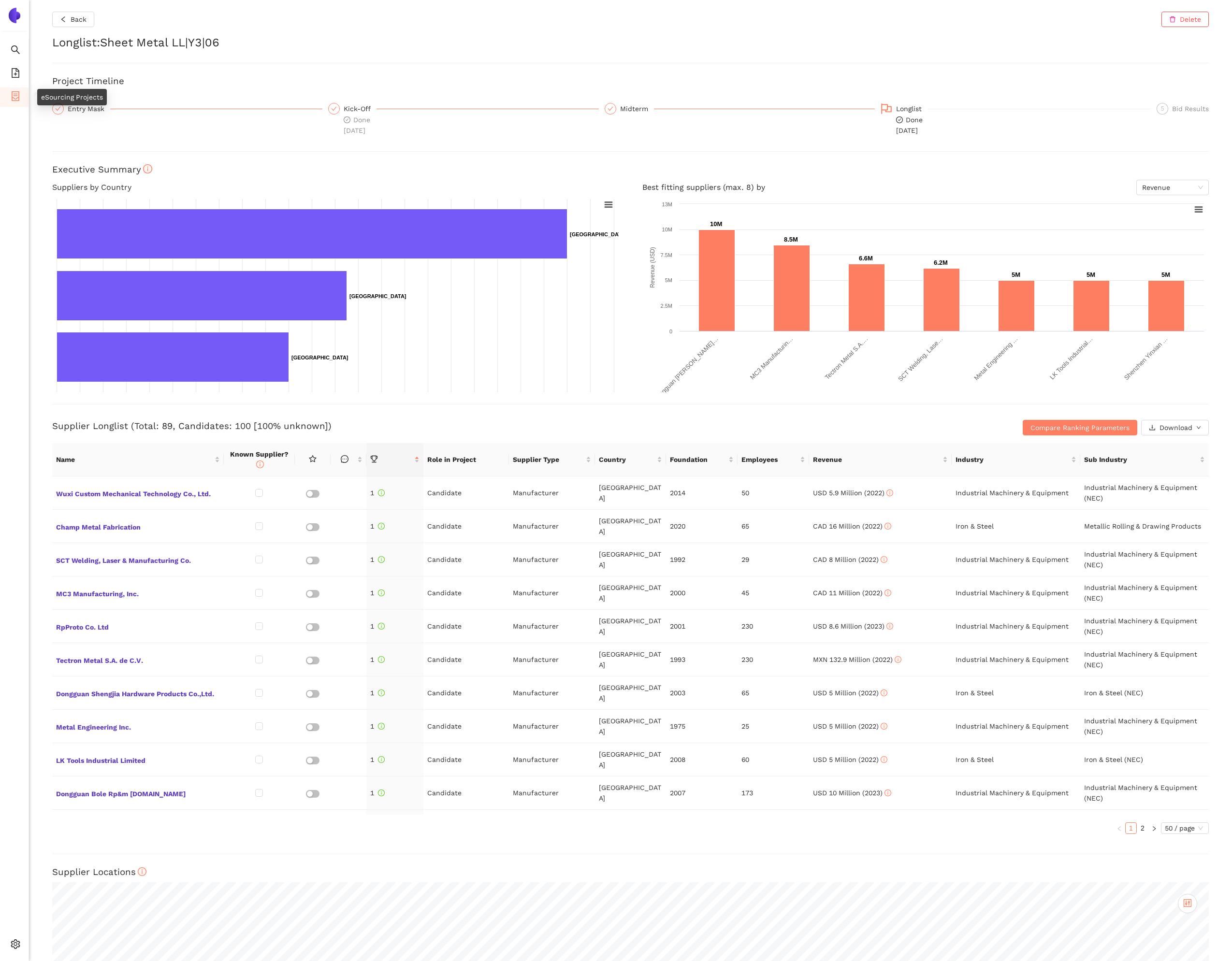
click at [22, 97] on li "eSourcing Projects" at bounding box center [14, 97] width 29 height 19
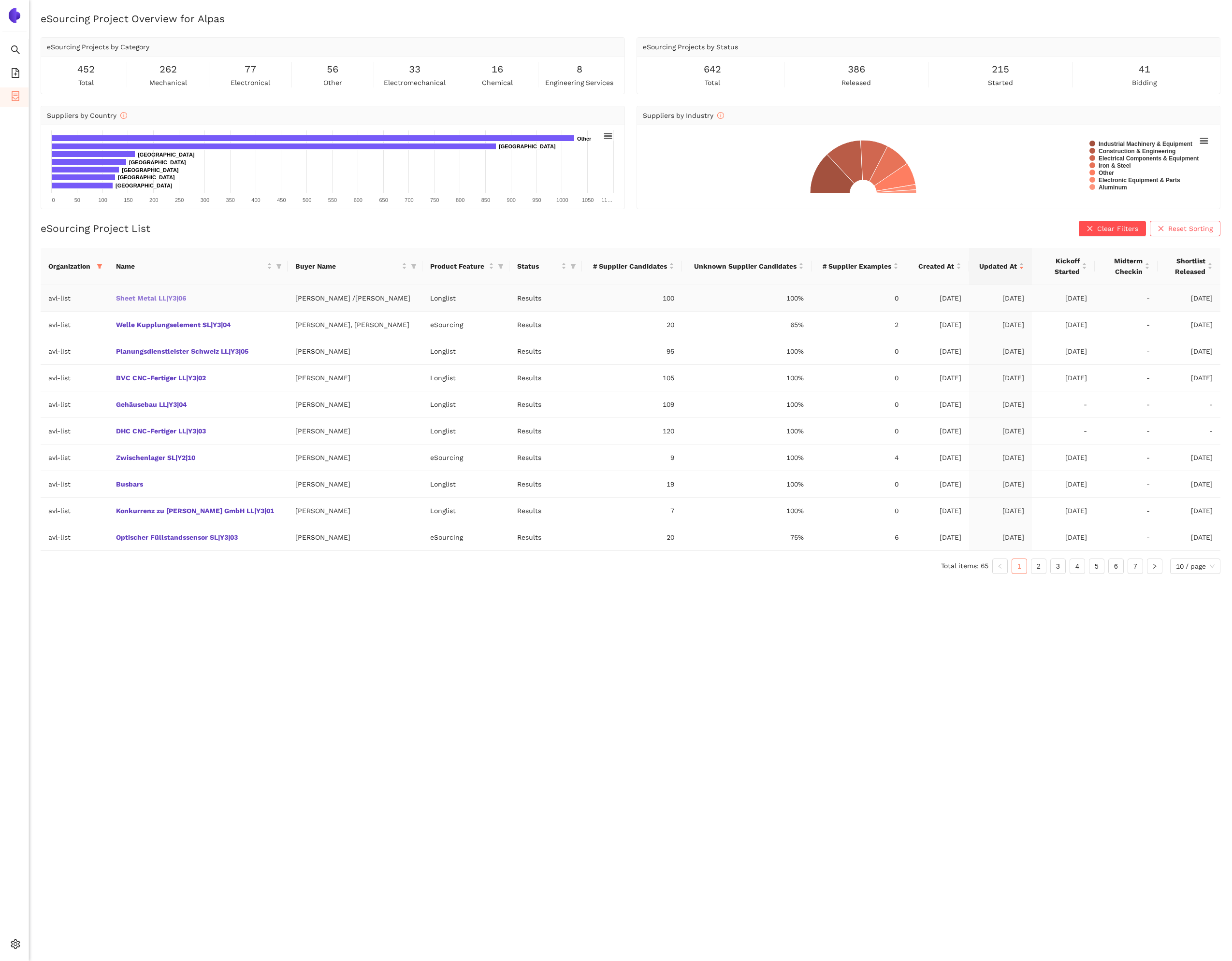
click at [0, 0] on link "Sheet Metal LL|Y3|06" at bounding box center [0, 0] width 0 height 0
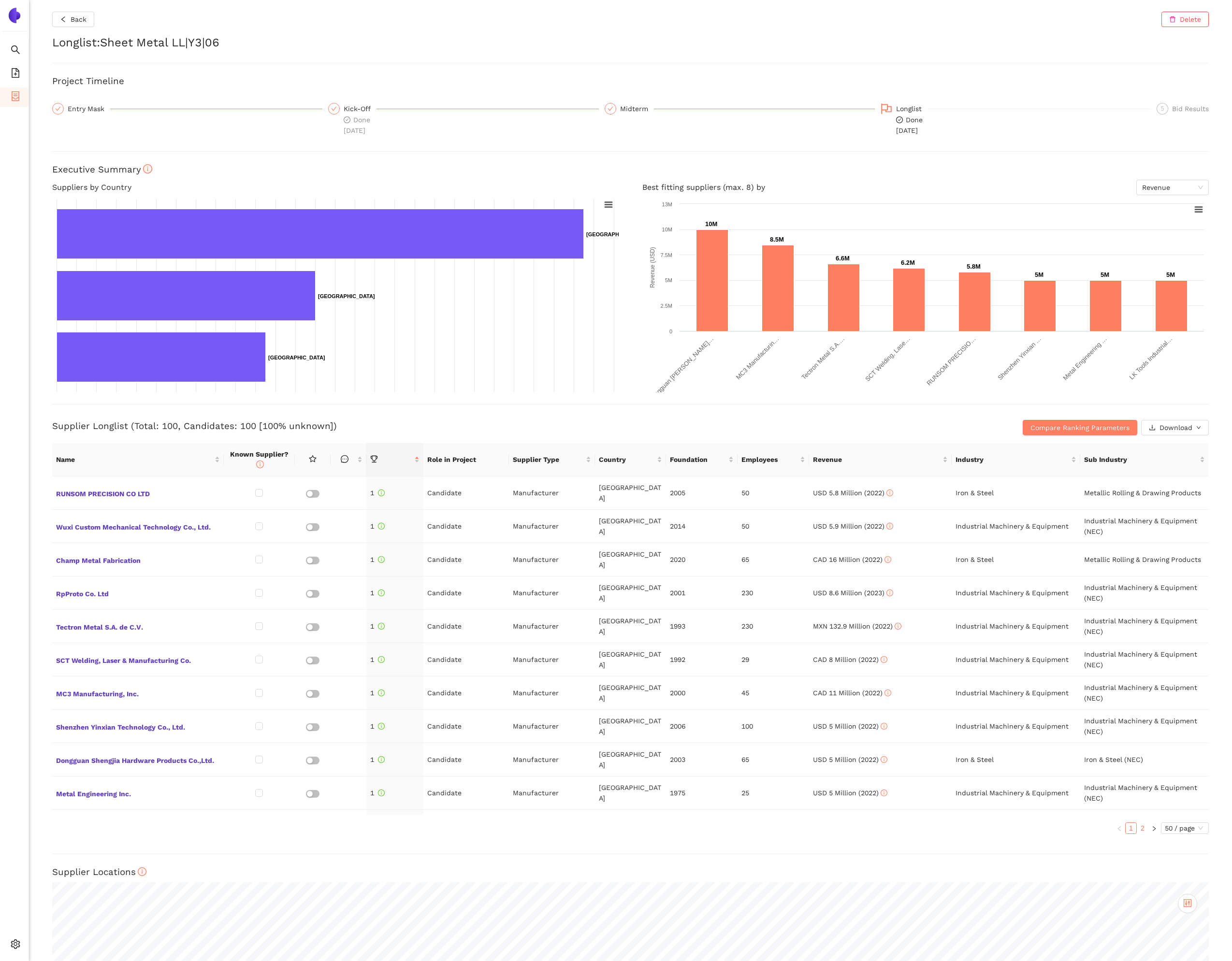
click at [1141, 828] on link "2" at bounding box center [1142, 828] width 11 height 11
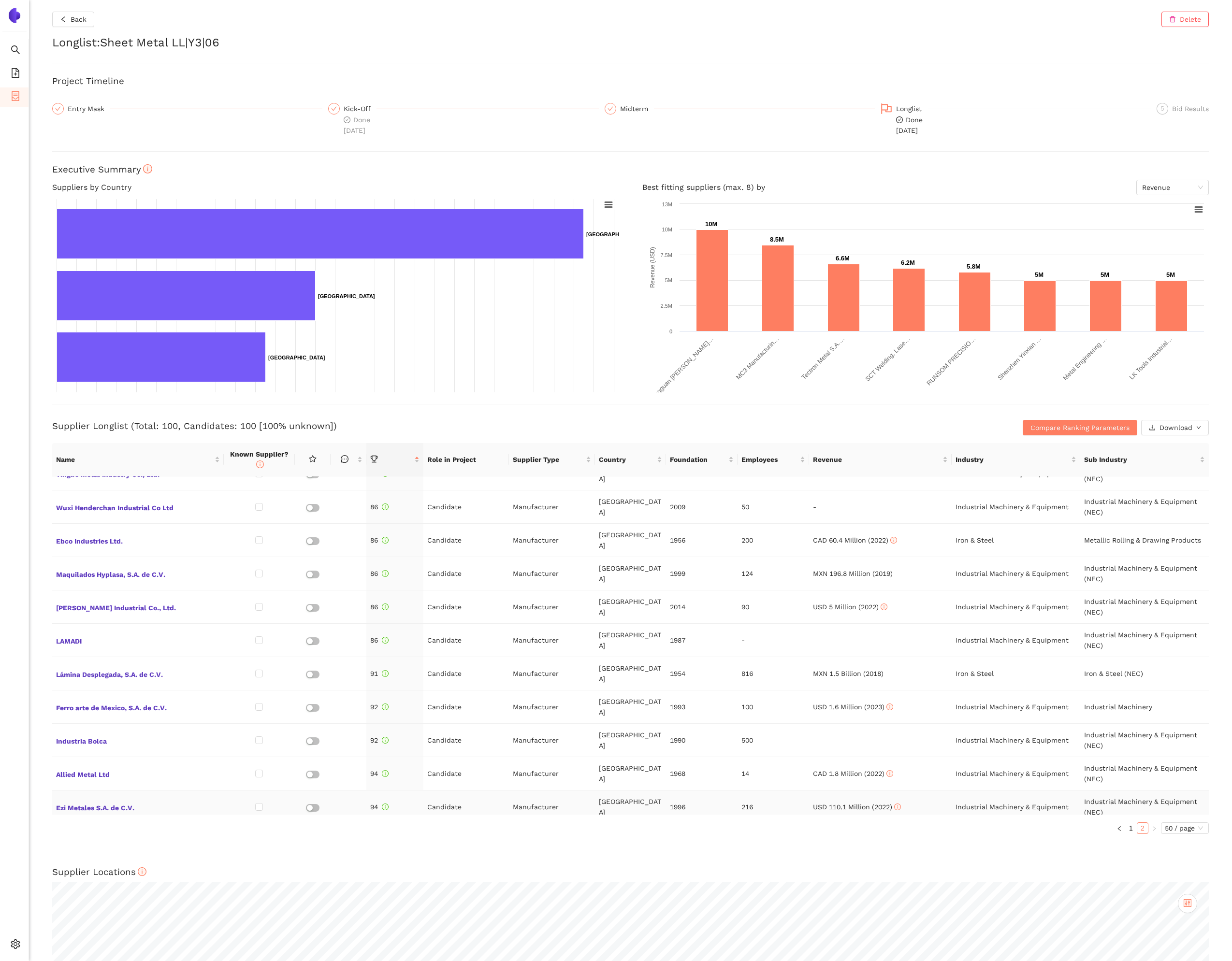
scroll to position [1214, 0]
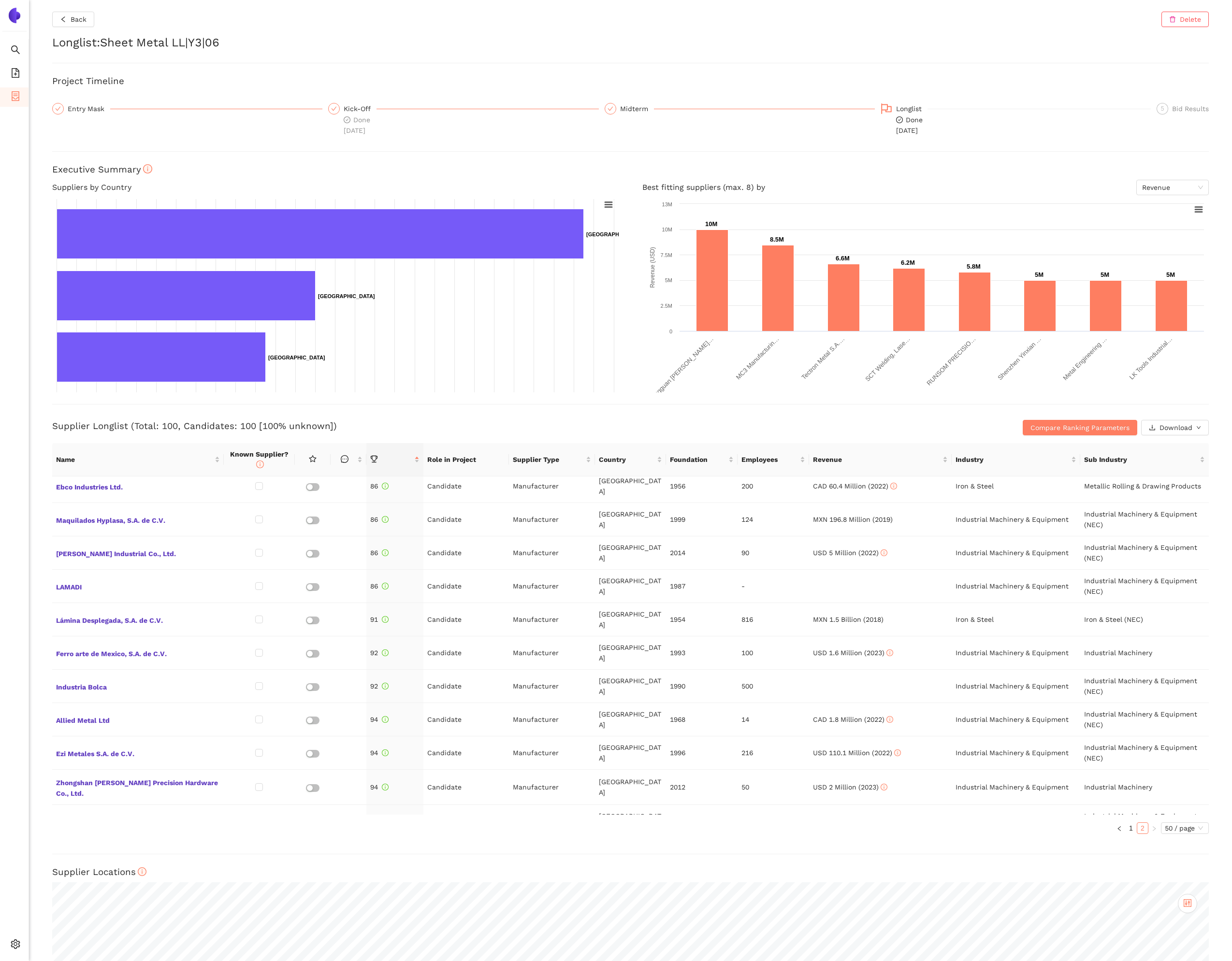
click at [139, 882] on span "Manufacturas Estampadas S.A. De C.V." at bounding box center [138, 888] width 164 height 13
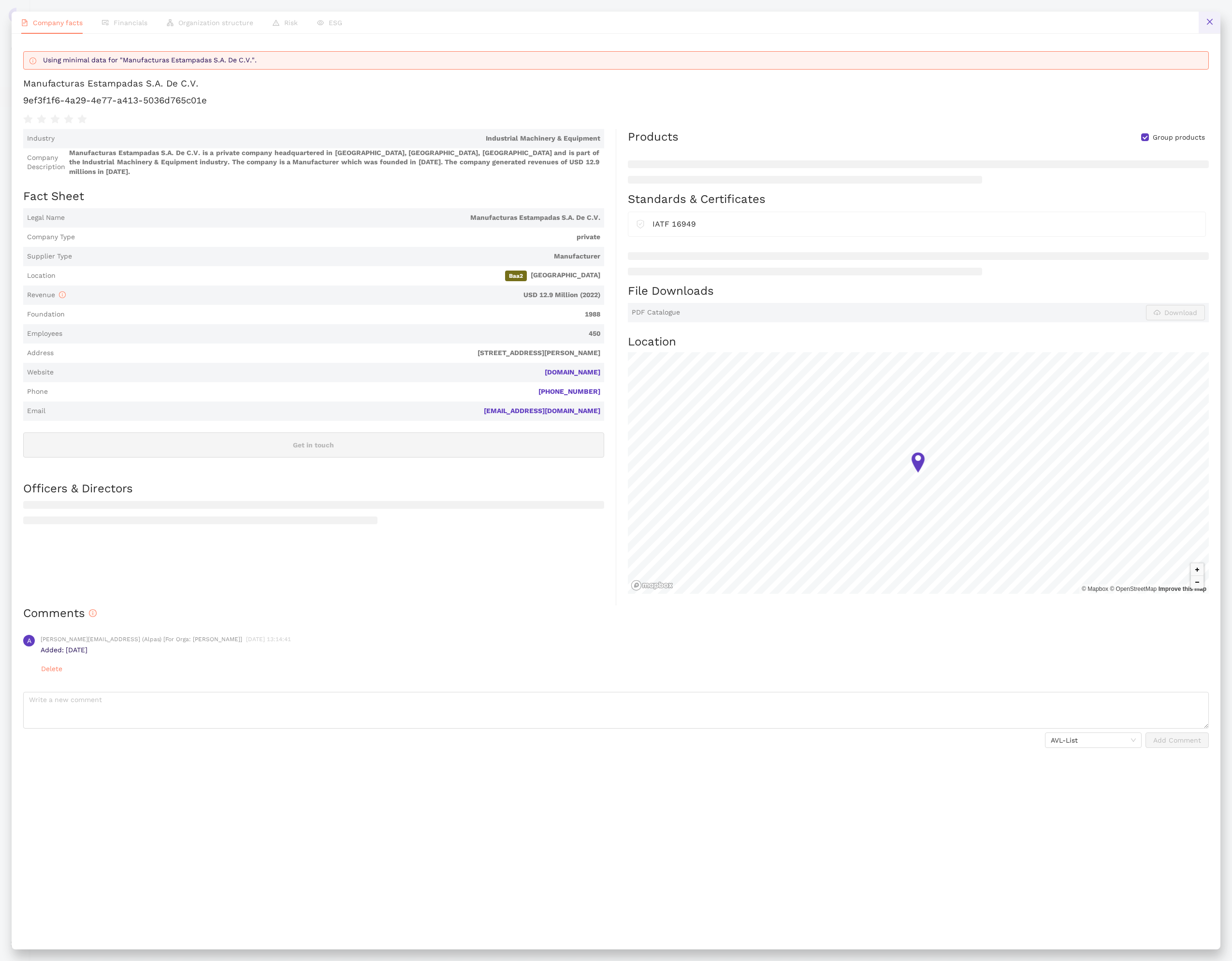
click at [1207, 24] on icon "close" at bounding box center [1209, 21] width 6 height 6
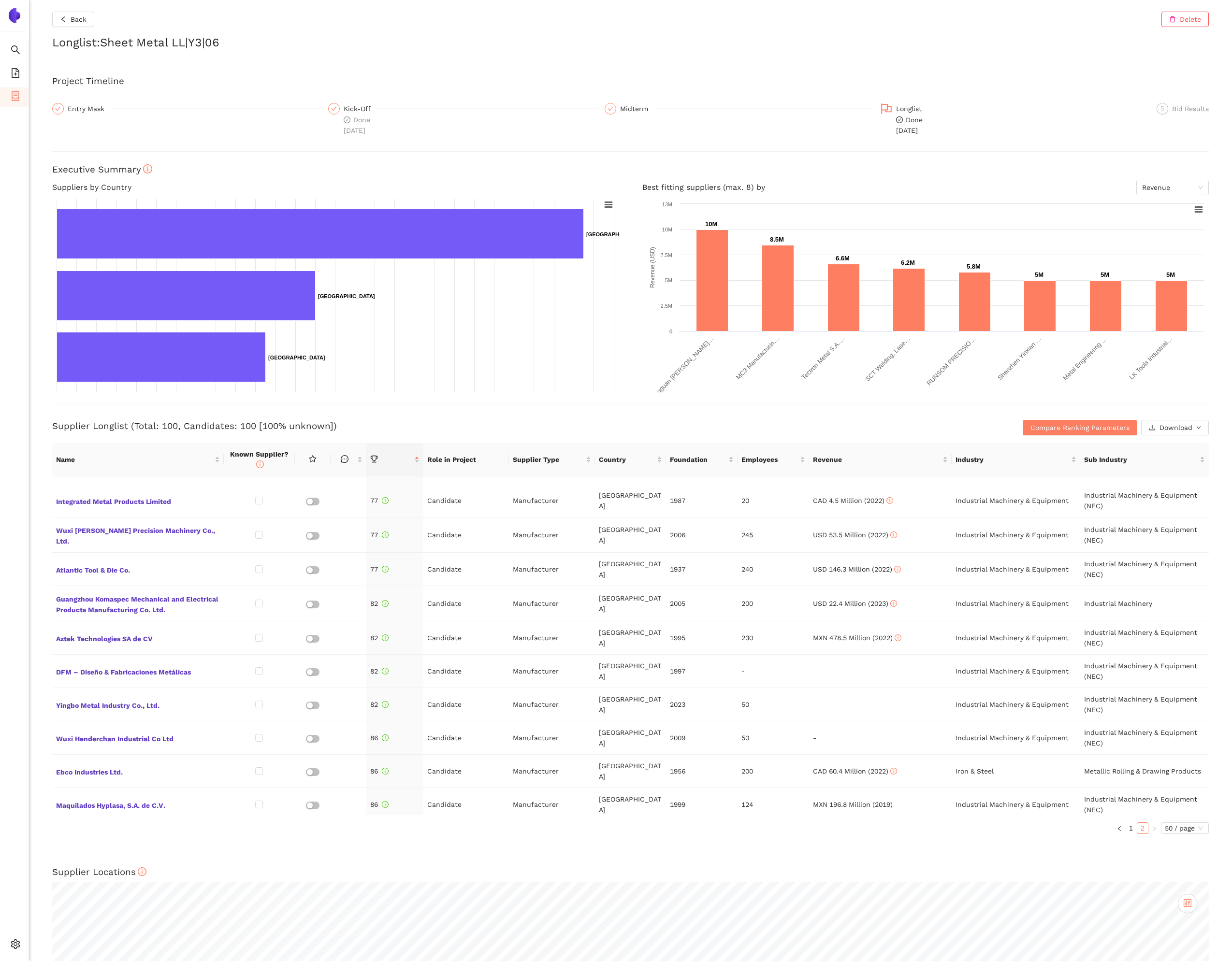
scroll to position [929, 0]
drag, startPoint x: 221, startPoint y: 42, endPoint x: 107, endPoint y: 41, distance: 114.0
click at [107, 41] on h2 "Longlist : Sheet Metal LL|Y3|06" at bounding box center [630, 43] width 1156 height 17
copy h2 "Sheet Metal LL|Y3|06"
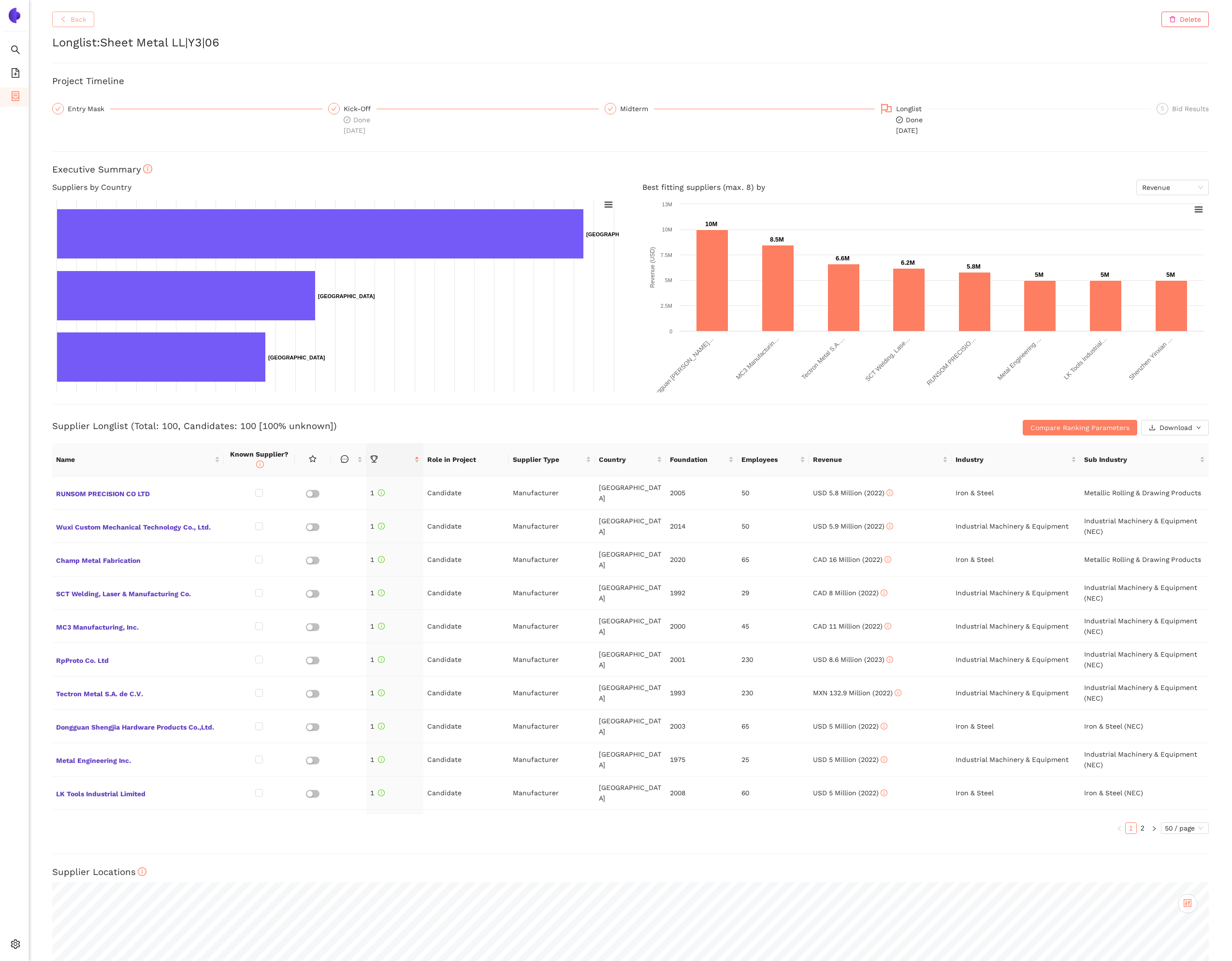
click at [81, 25] on button "Back" at bounding box center [73, 19] width 42 height 15
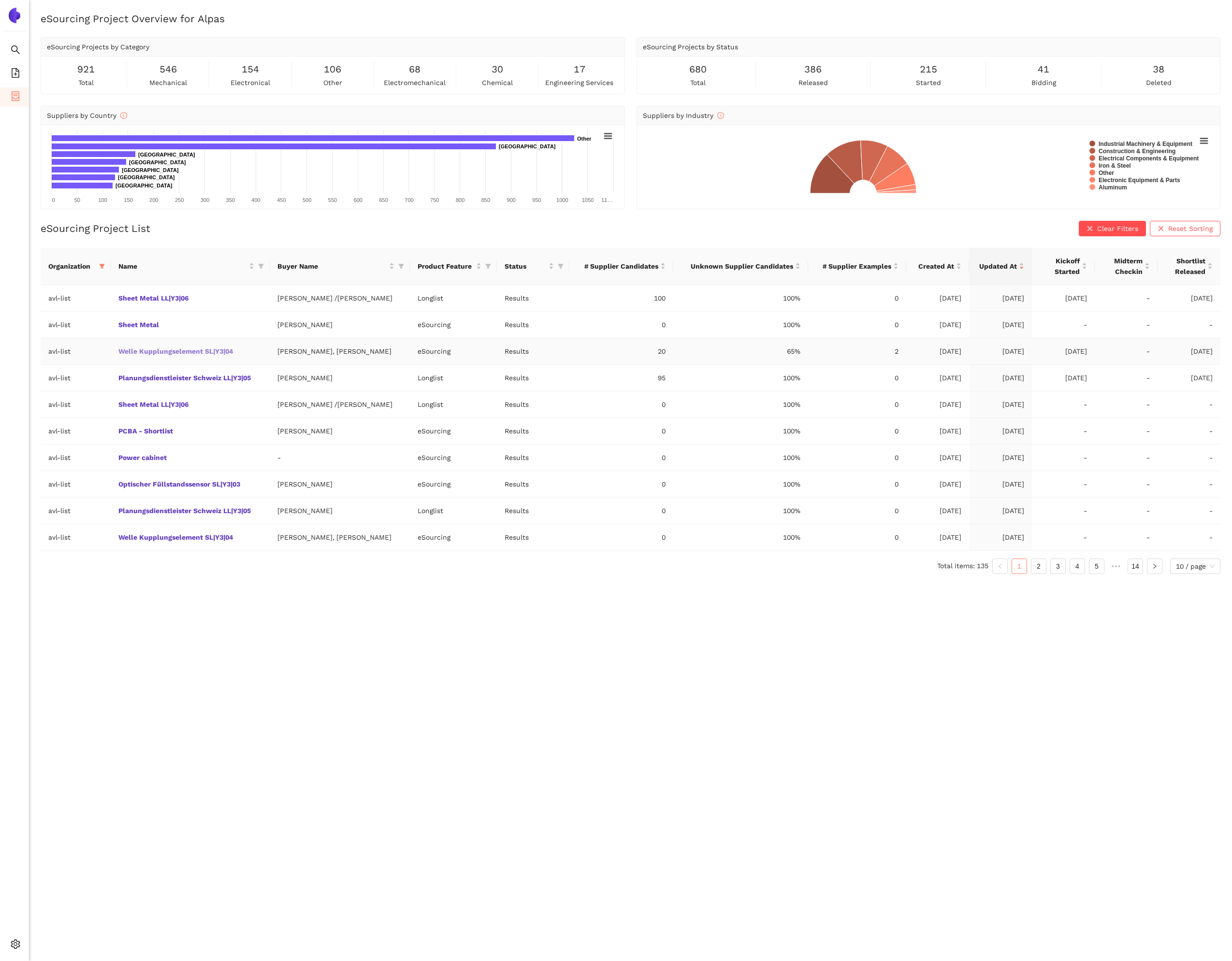
click at [0, 0] on link "Welle Kupplungselement SL|Y3|04" at bounding box center [0, 0] width 0 height 0
